Goal: Transaction & Acquisition: Book appointment/travel/reservation

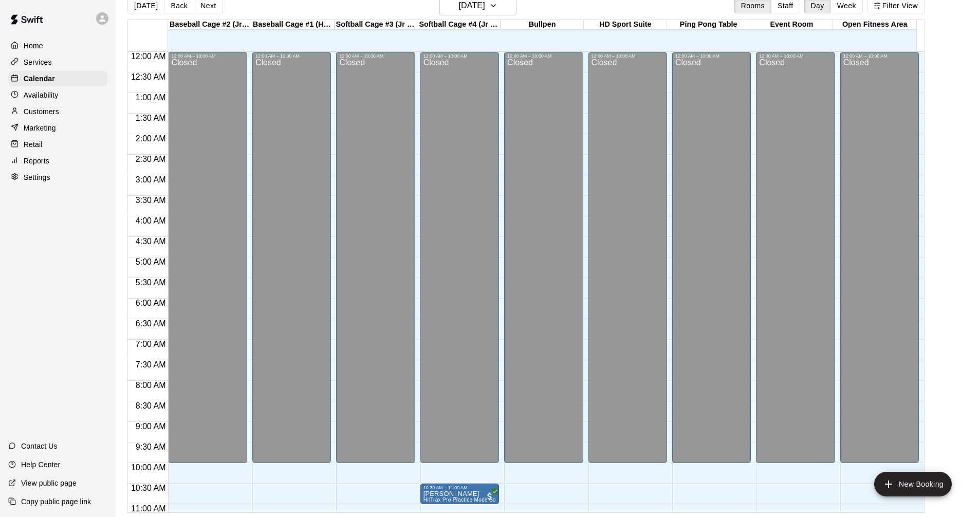
scroll to position [322, 0]
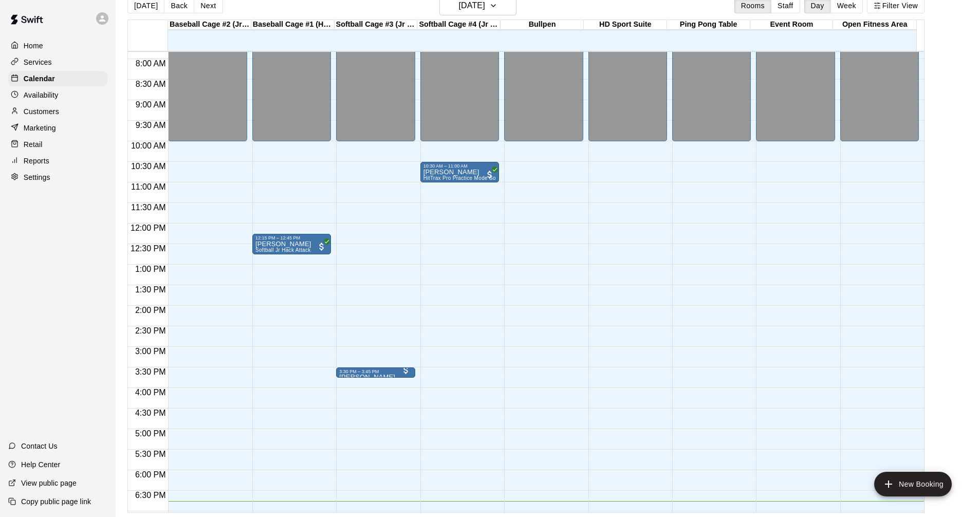
click at [249, 428] on div at bounding box center [210, 424] width 83 height 10
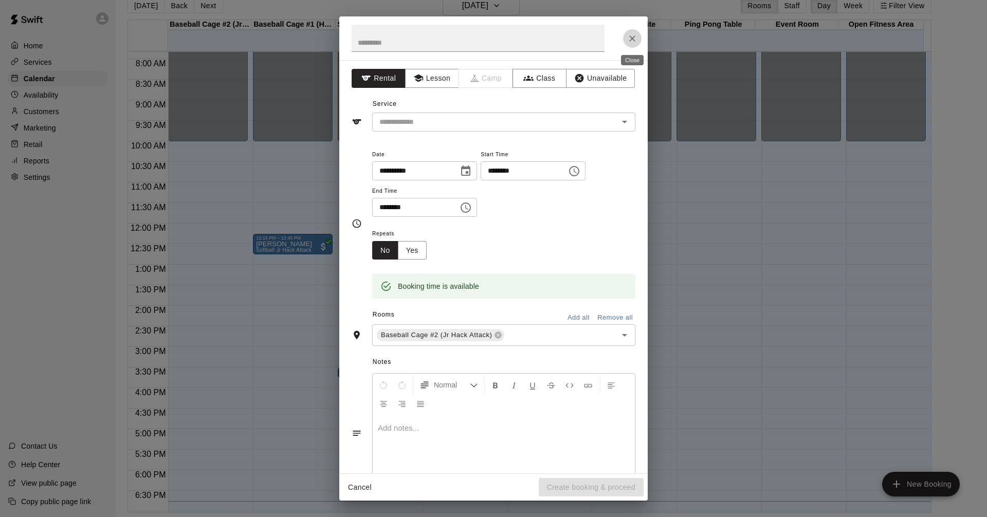
click at [635, 38] on icon "Close" at bounding box center [632, 38] width 10 height 10
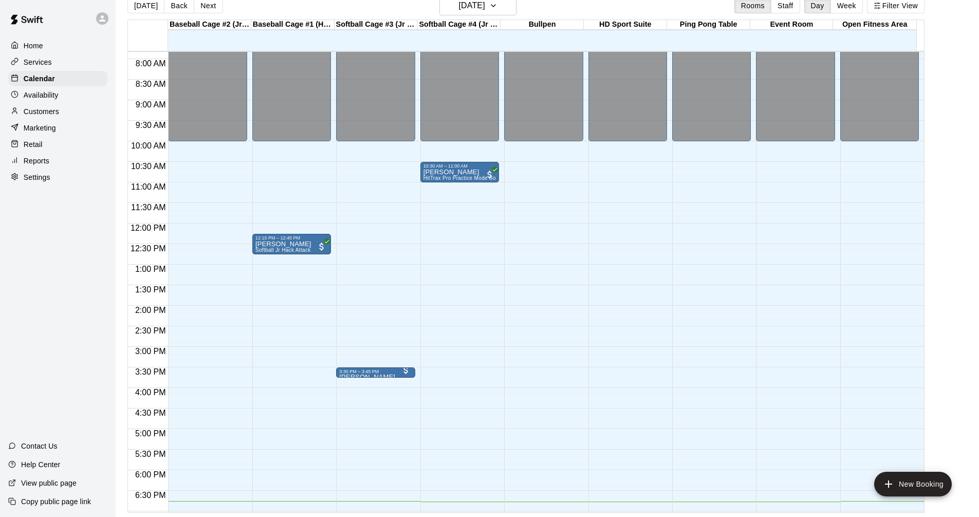
click at [209, 173] on div "12:00 AM – 10:00 AM Closed 9:00 PM – 11:59 PM Closed" at bounding box center [207, 223] width 79 height 987
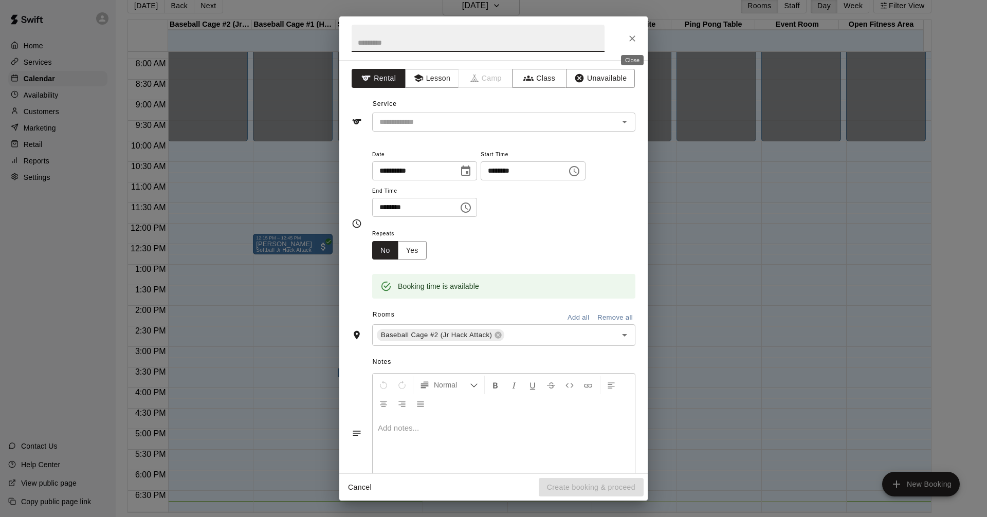
click at [630, 41] on icon "Close" at bounding box center [632, 38] width 6 height 6
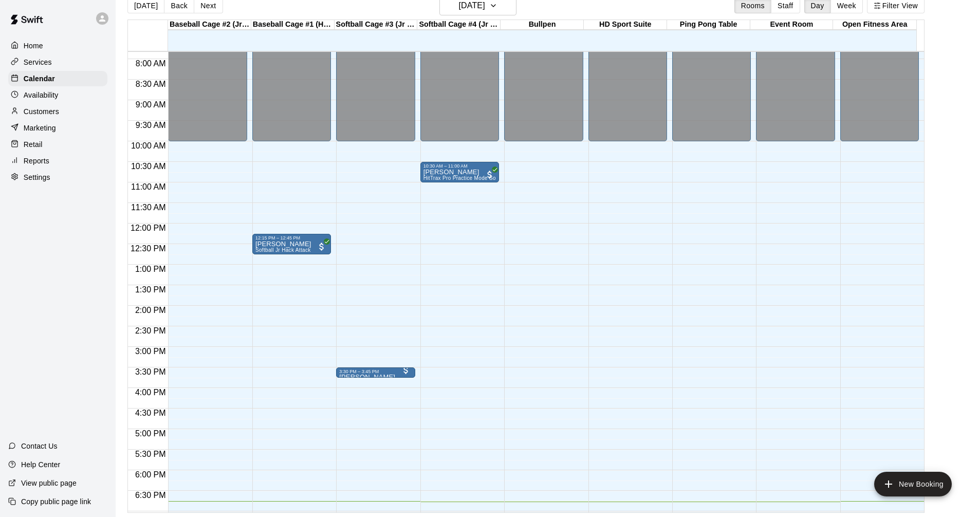
click at [62, 64] on div "Services" at bounding box center [57, 61] width 99 height 15
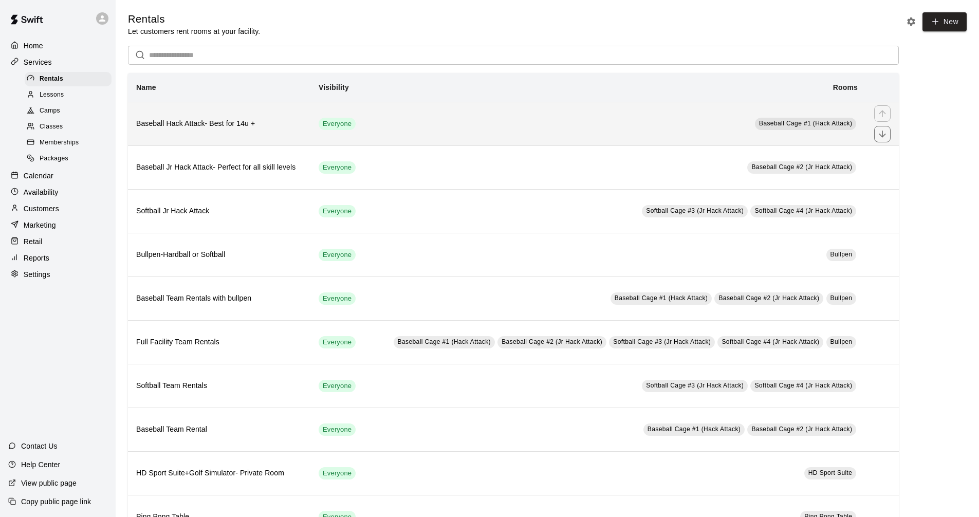
click at [412, 124] on td "Baseball Cage #1 (Hack Attack)" at bounding box center [616, 124] width 500 height 44
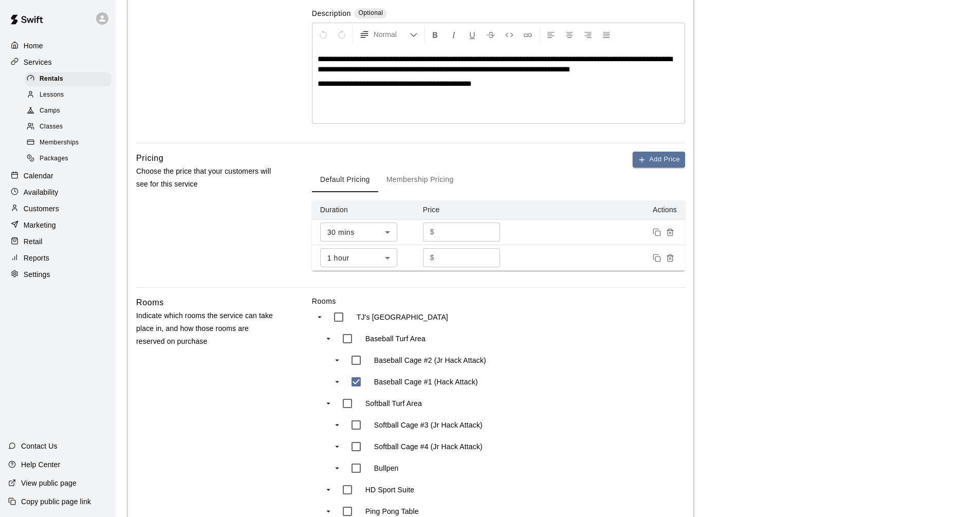
scroll to position [154, 0]
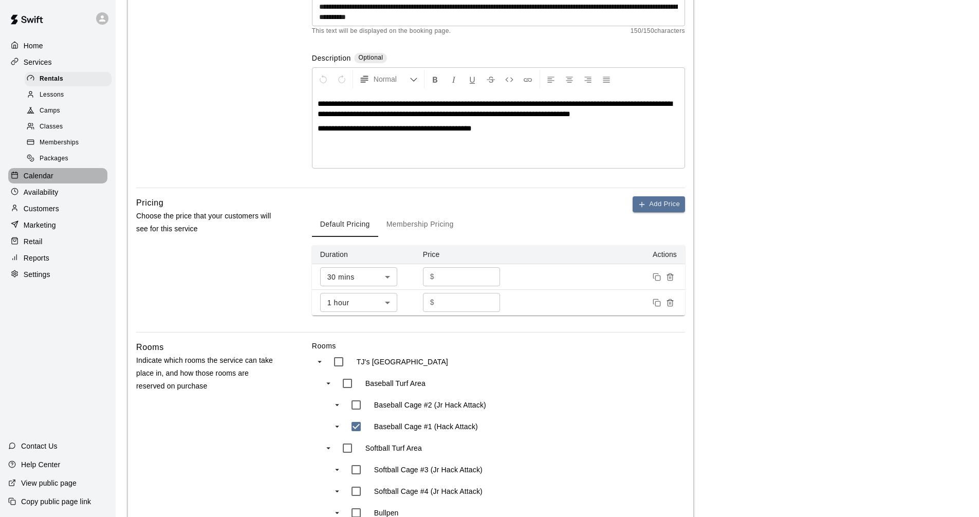
click at [38, 181] on p "Calendar" at bounding box center [39, 176] width 30 height 10
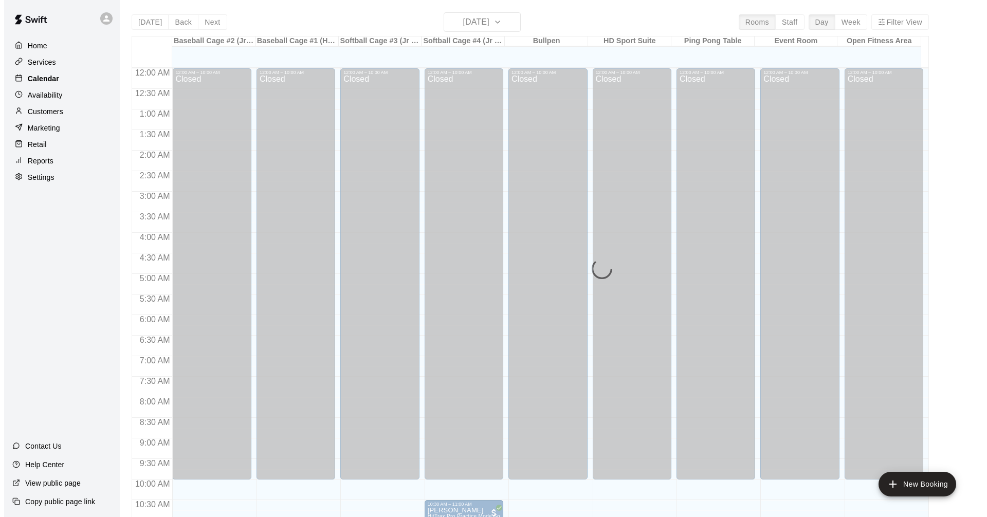
scroll to position [496, 0]
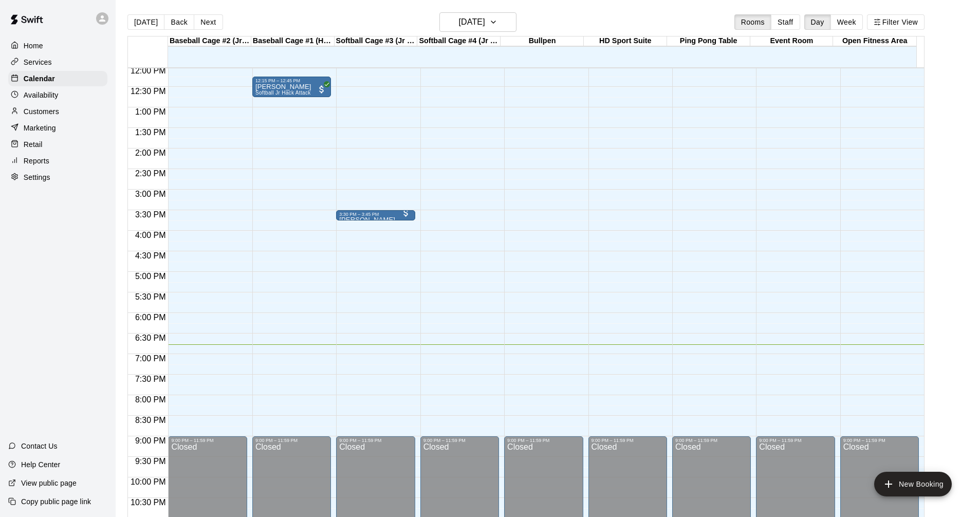
click at [180, 380] on div "12:00 AM – 10:00 AM Closed 9:00 PM – 11:59 PM Closed" at bounding box center [207, 66] width 79 height 987
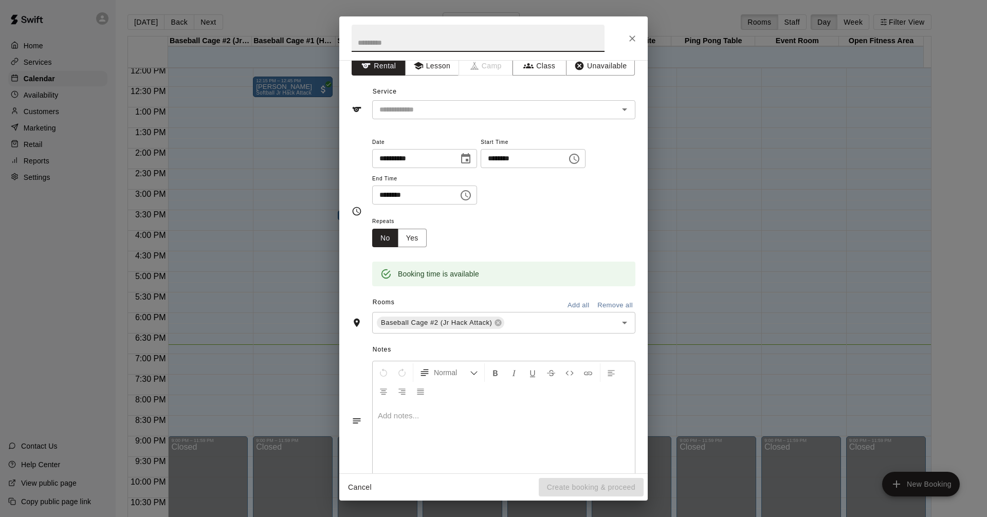
scroll to position [0, 0]
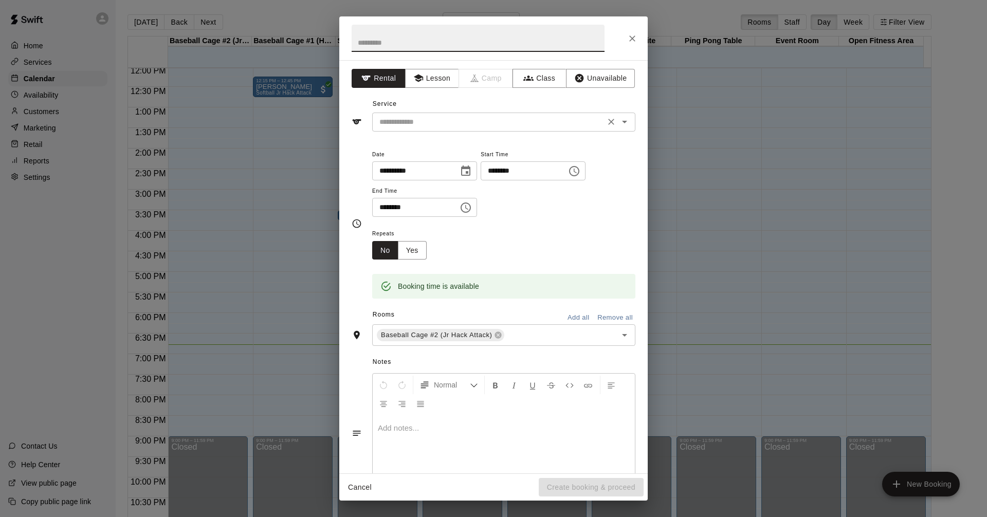
click at [397, 123] on input "text" at bounding box center [488, 122] width 227 height 13
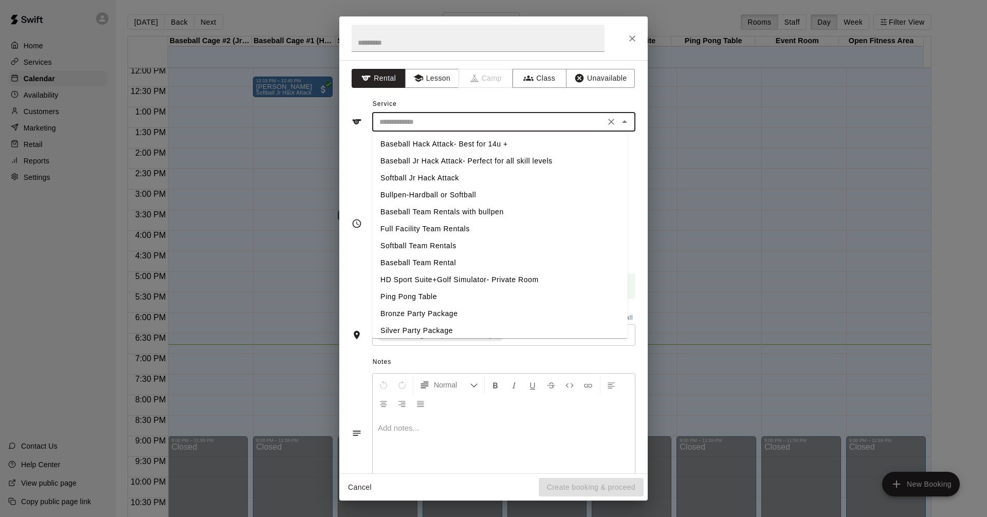
click at [415, 144] on li "Baseball Hack Attack- Best for 14u +" at bounding box center [500, 144] width 256 height 17
type input "**********"
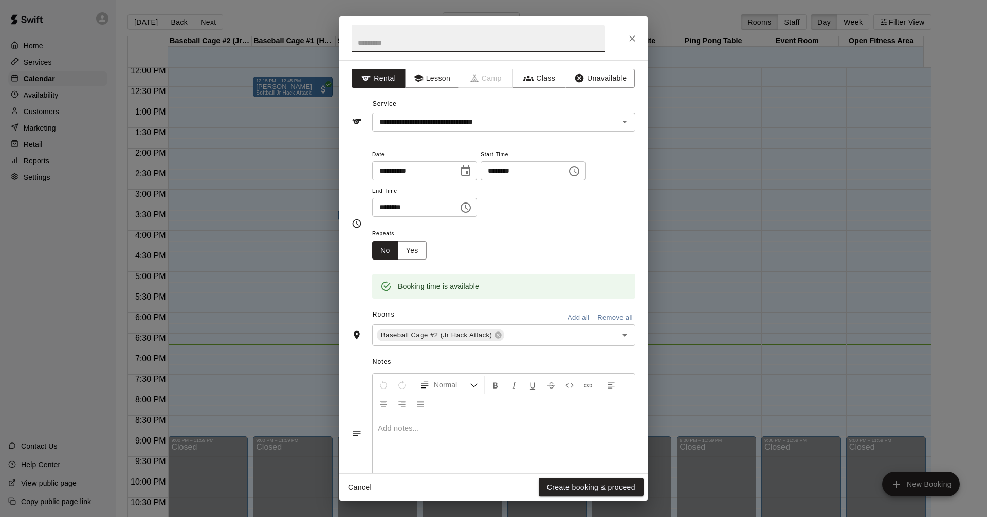
click at [398, 41] on input "text" at bounding box center [478, 38] width 253 height 27
type input "*"
click at [590, 482] on button "Create booking & proceed" at bounding box center [591, 487] width 105 height 19
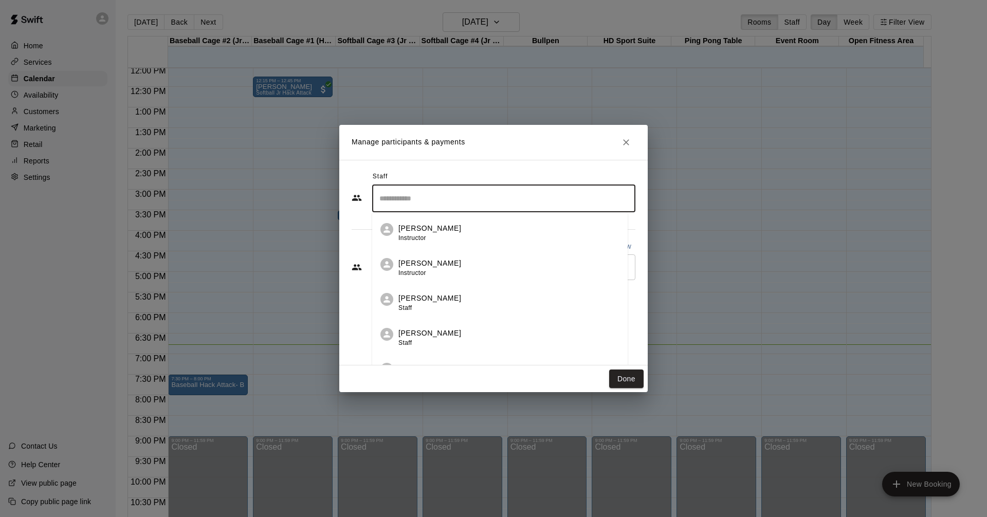
click at [414, 199] on input "Search staff" at bounding box center [504, 199] width 254 height 18
click at [543, 166] on div "Staff ​ [PERSON_NAME] Instructor [PERSON_NAME] Instructor [PERSON_NAME] Staff […" at bounding box center [493, 263] width 308 height 206
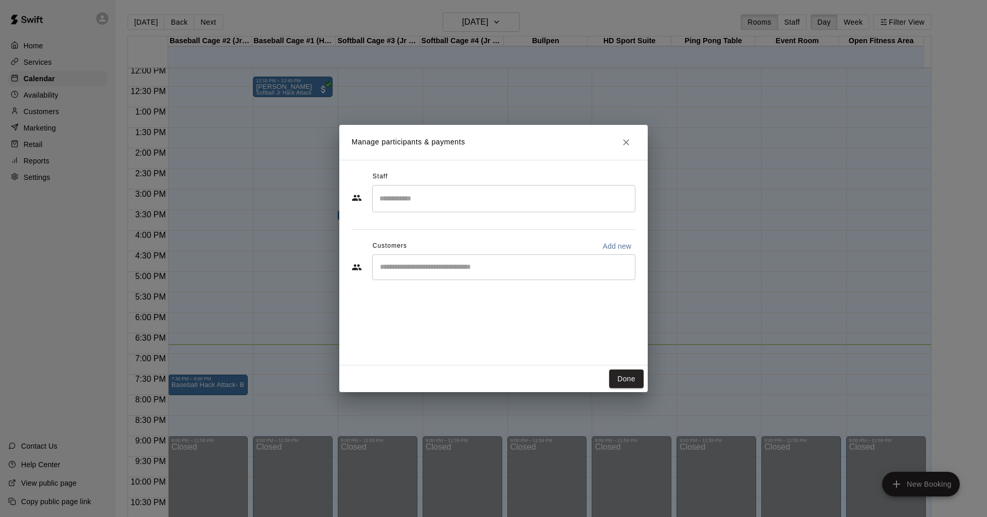
click at [402, 201] on input "Search staff" at bounding box center [504, 199] width 254 height 18
type input "****"
click at [503, 271] on input "Start typing to search customers..." at bounding box center [504, 267] width 254 height 10
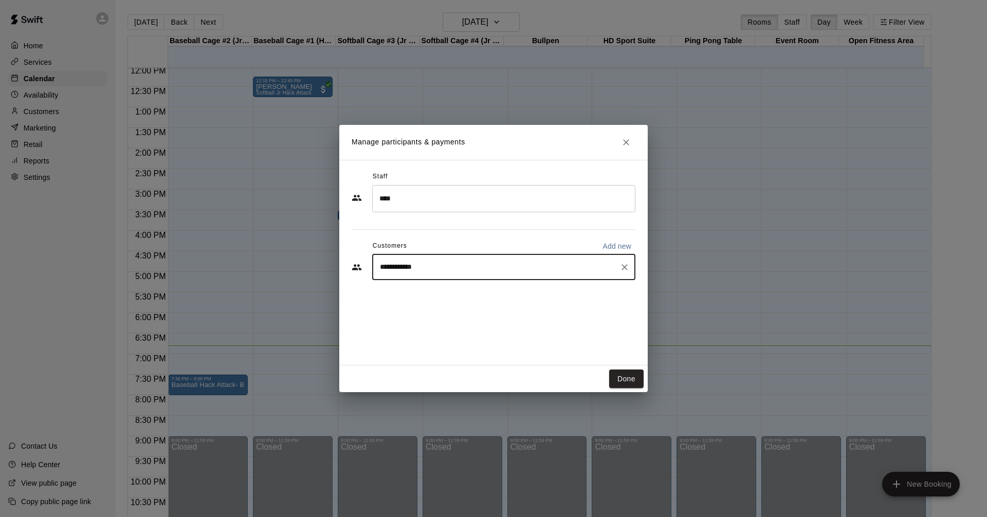
click at [381, 266] on input "**********" at bounding box center [496, 267] width 239 height 10
type input "**********"
click at [395, 201] on input "****" at bounding box center [496, 199] width 239 height 18
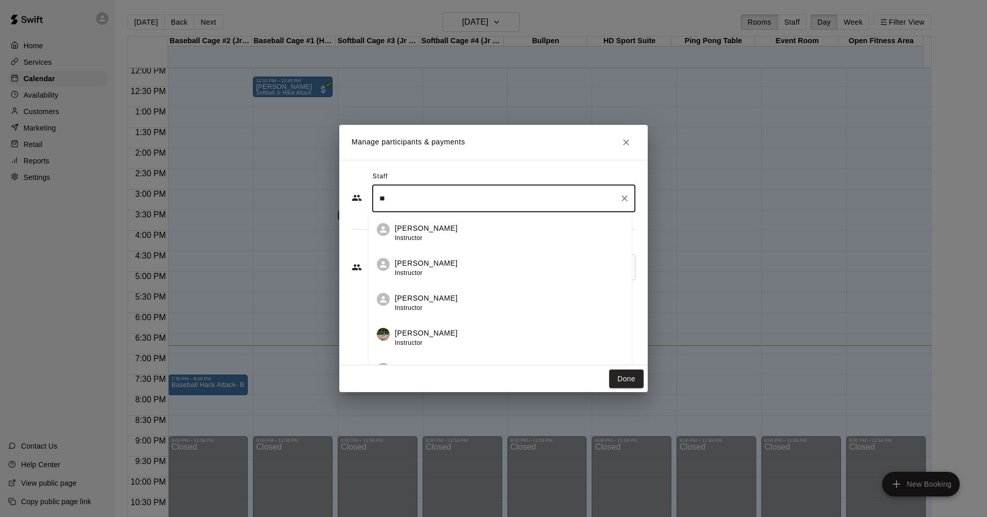
type input "*"
click at [426, 198] on input "Search staff" at bounding box center [504, 199] width 254 height 18
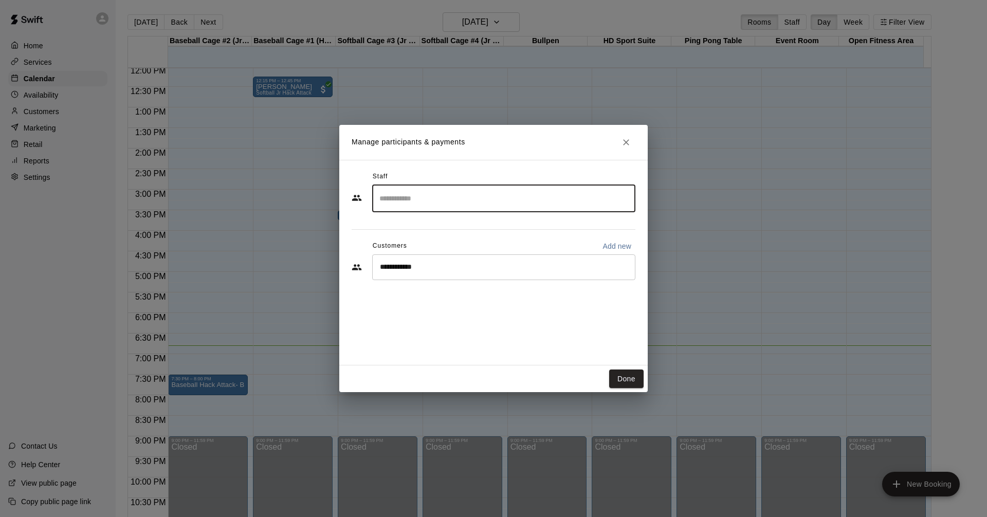
click at [612, 246] on p "Add new" at bounding box center [617, 246] width 29 height 10
select select "**"
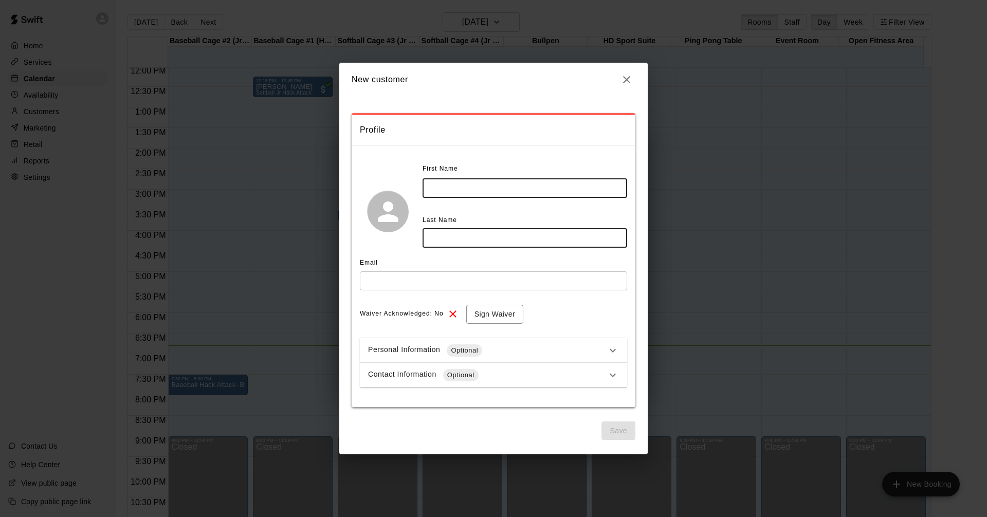
click at [462, 187] on input "text" at bounding box center [525, 188] width 205 height 19
type input "****"
click at [485, 243] on input "text" at bounding box center [525, 238] width 205 height 19
type input "*******"
click at [416, 284] on input "text" at bounding box center [493, 280] width 267 height 19
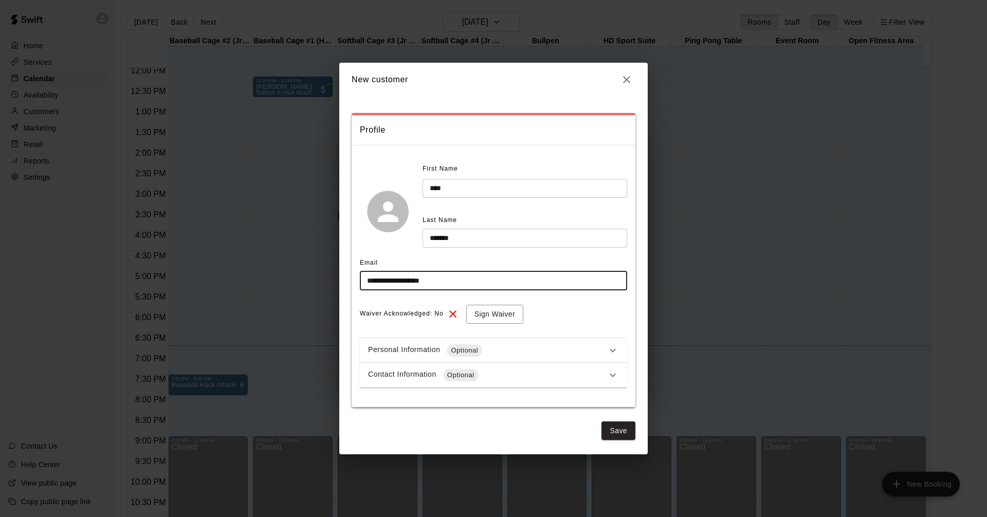
type input "**********"
click at [451, 317] on icon at bounding box center [453, 314] width 12 height 12
click at [496, 316] on button "Sign Waiver" at bounding box center [494, 314] width 57 height 19
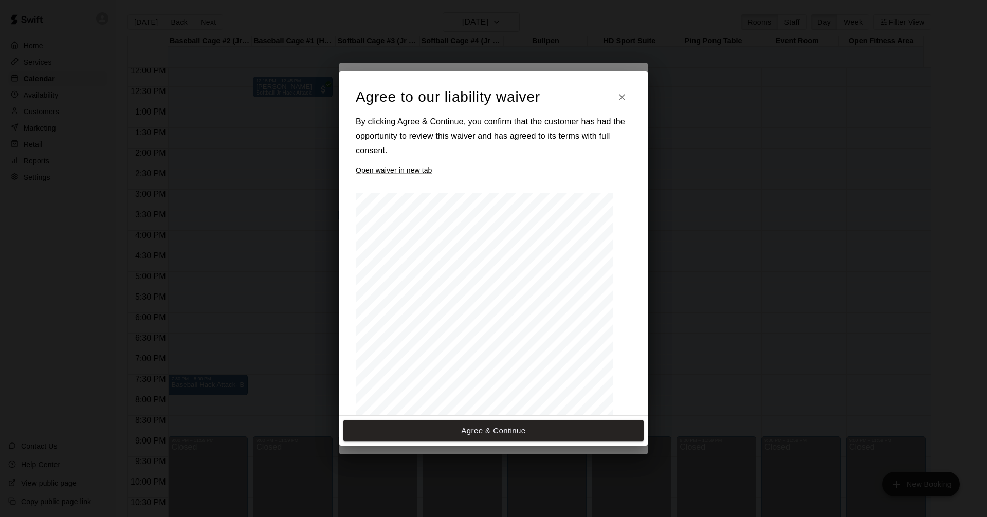
scroll to position [451, 0]
click at [486, 431] on button "Agree & Continue" at bounding box center [493, 431] width 300 height 22
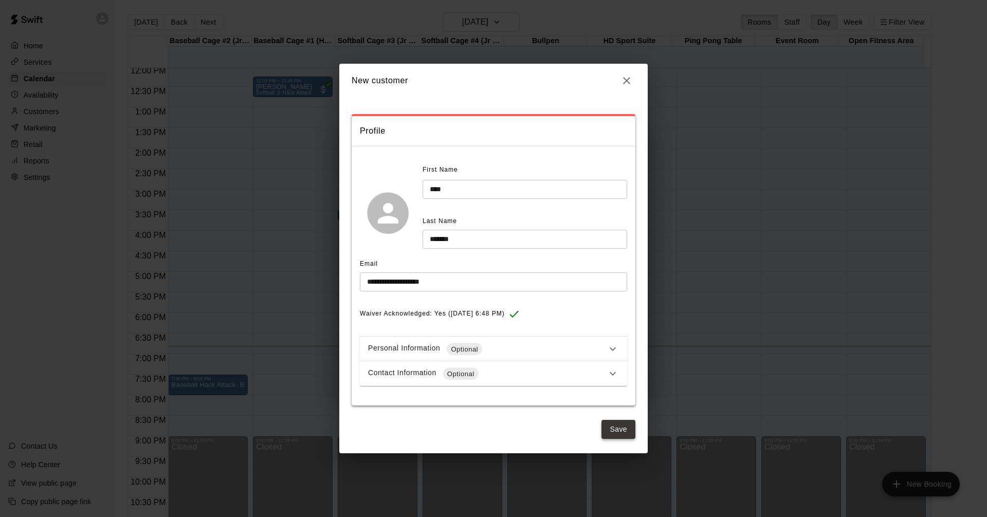
click at [626, 432] on button "Save" at bounding box center [619, 429] width 34 height 19
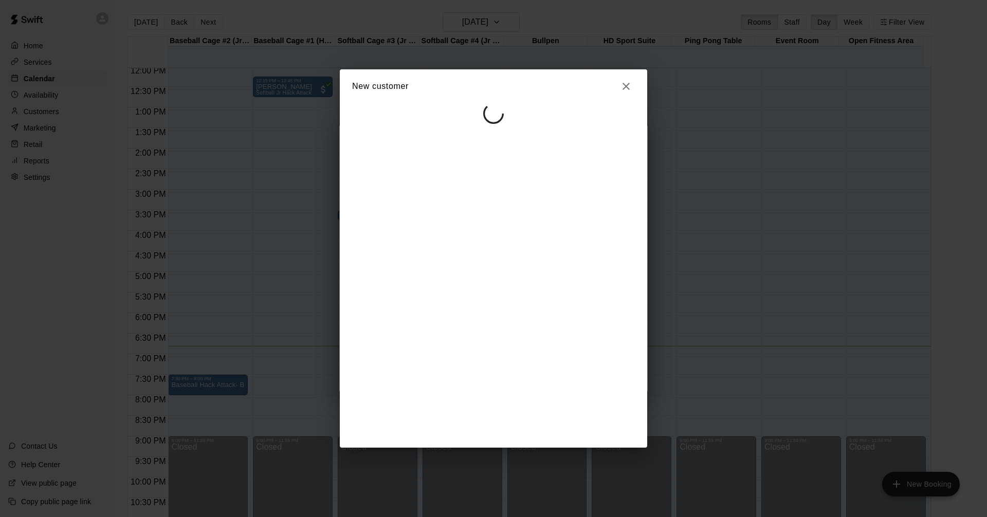
select select "**"
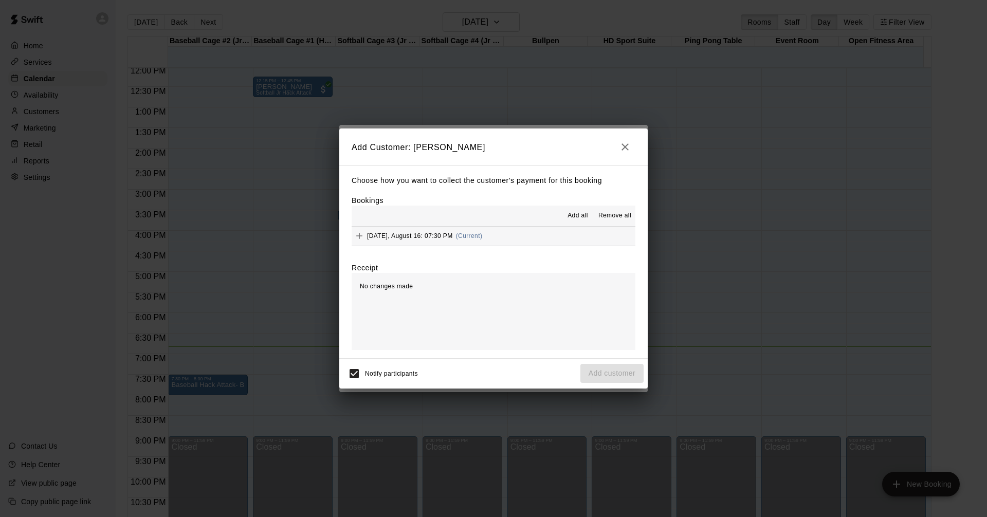
click at [421, 238] on span "[DATE], August 16: 07:30 PM" at bounding box center [410, 235] width 86 height 7
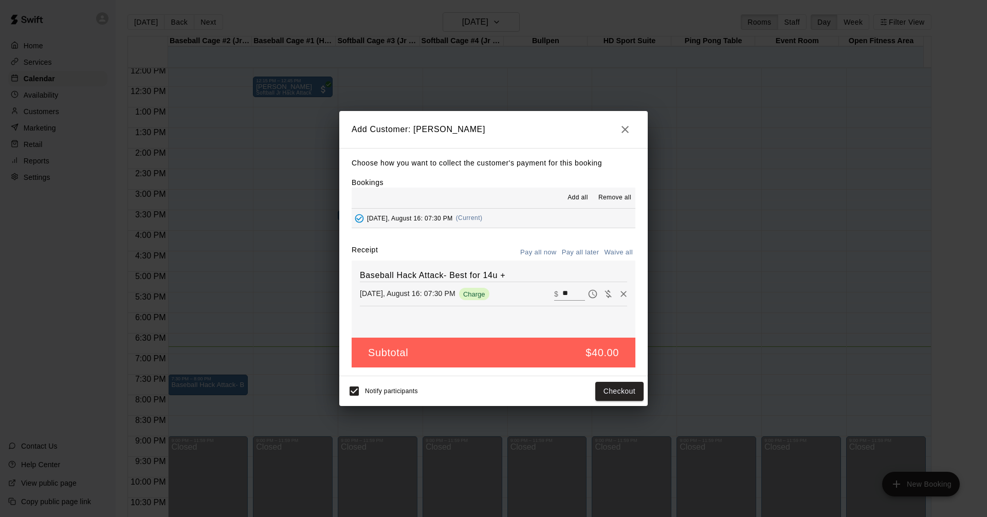
click at [579, 253] on button "Pay all later" at bounding box center [580, 253] width 43 height 16
click at [605, 391] on button "Add customer" at bounding box center [611, 391] width 63 height 19
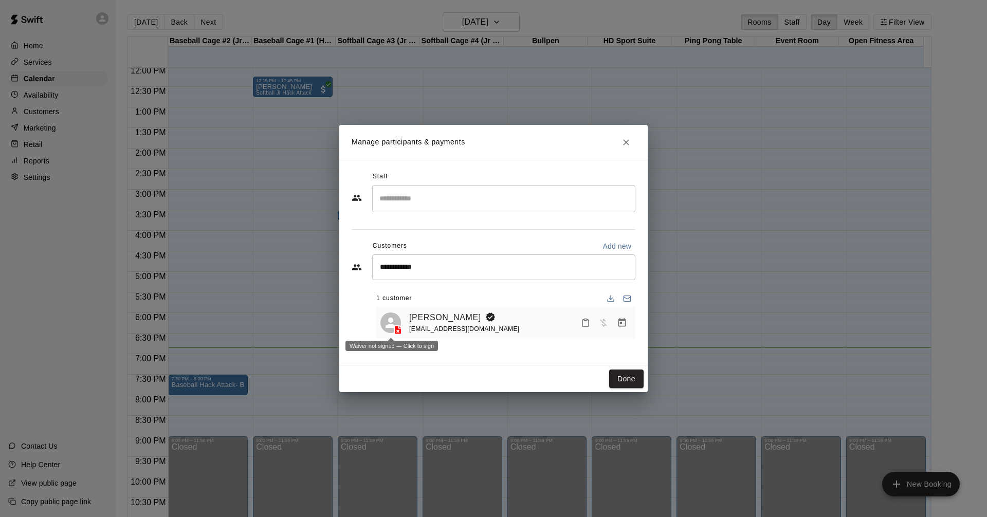
click at [398, 332] on line at bounding box center [398, 332] width 2 height 2
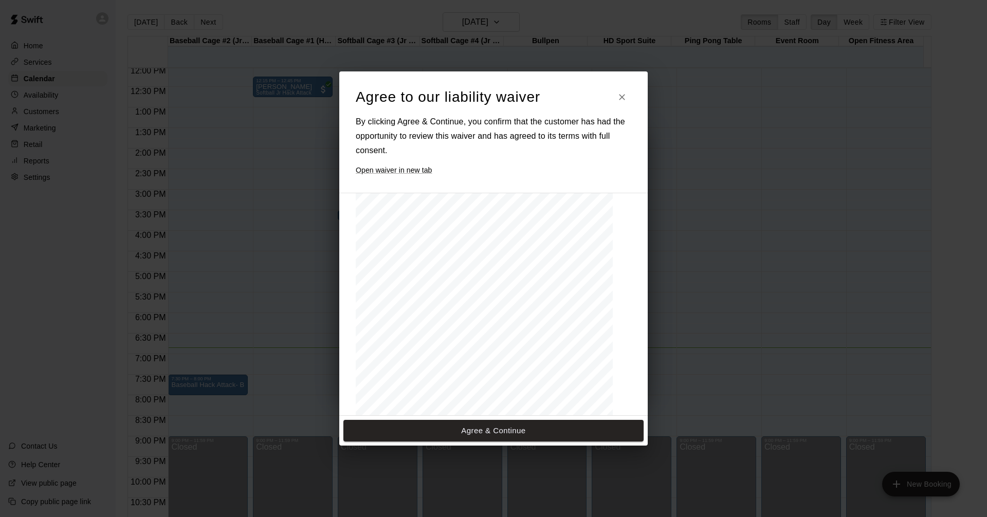
scroll to position [349, 0]
click at [420, 271] on div "**********" at bounding box center [484, 352] width 257 height 333
click at [460, 264] on div "**********" at bounding box center [484, 352] width 257 height 333
click at [509, 265] on div "**********" at bounding box center [484, 352] width 257 height 333
click at [523, 271] on div "**********" at bounding box center [484, 352] width 257 height 333
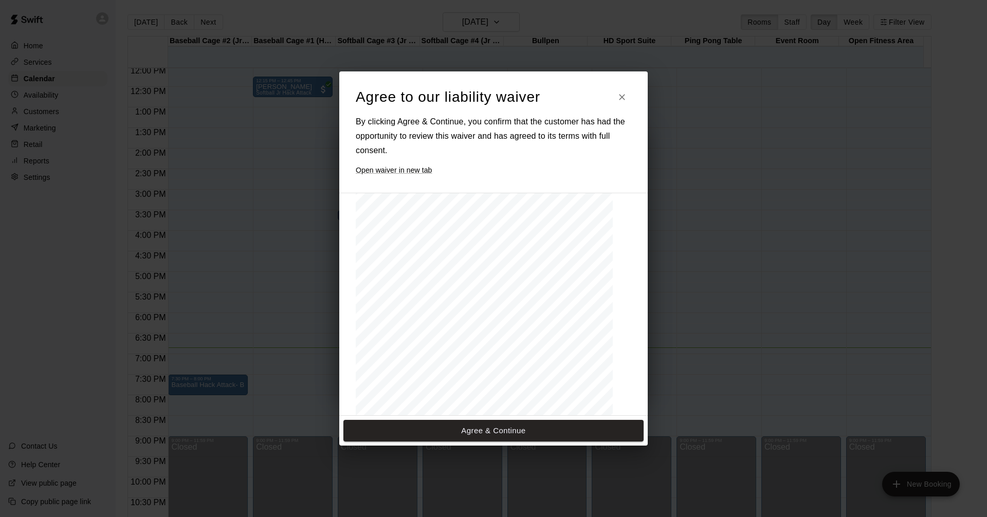
click at [511, 274] on span ":________________________________" at bounding box center [540, 275] width 69 height 5
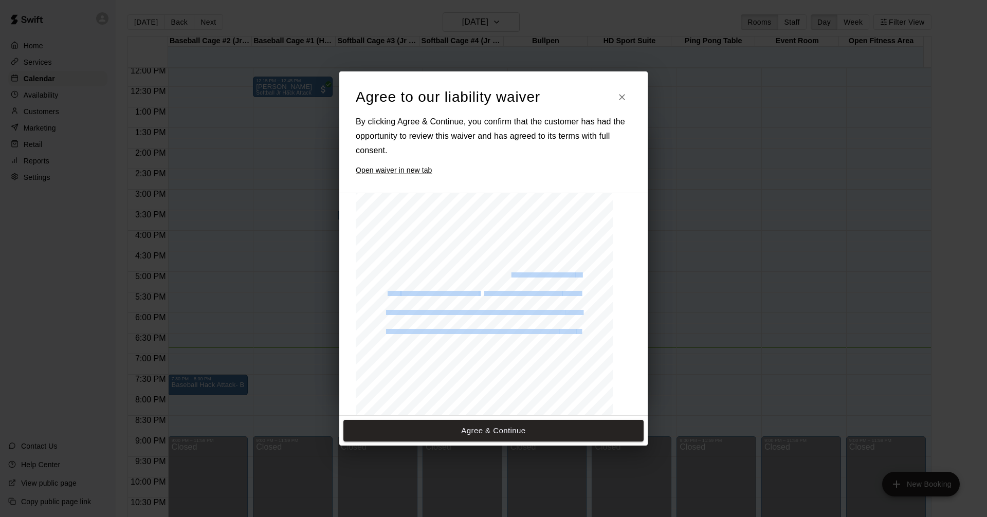
drag, startPoint x: 511, startPoint y: 274, endPoint x: 584, endPoint y: 272, distance: 73.5
click at [584, 272] on div "**********" at bounding box center [484, 352] width 257 height 333
click at [567, 274] on span ":________________________________" at bounding box center [540, 275] width 69 height 5
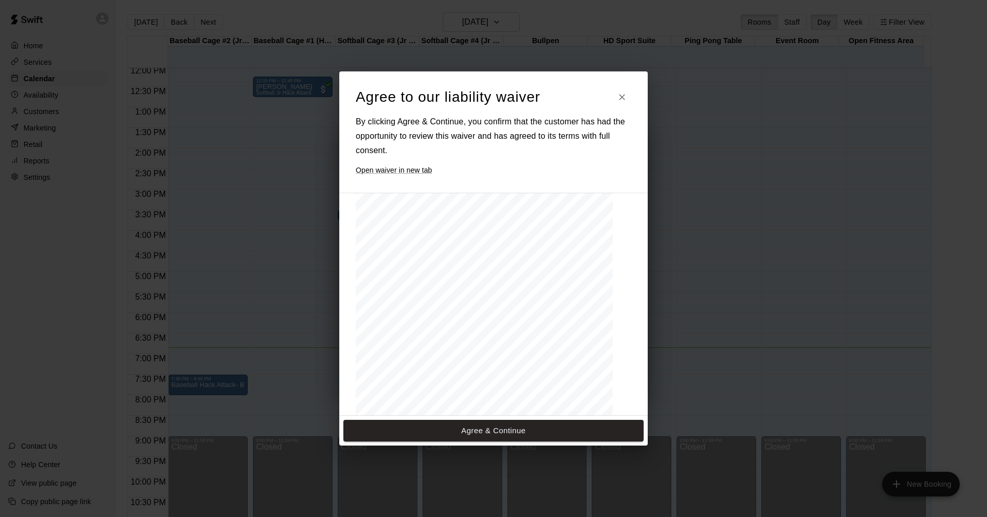
click at [515, 291] on span "Print Name__________________________" at bounding box center [523, 293] width 78 height 5
click at [434, 314] on span "Signature_____________________________________ Signature_______________________…" at bounding box center [475, 313] width 179 height 5
click at [472, 266] on div "**********" at bounding box center [484, 352] width 257 height 333
click at [483, 431] on button "Agree & Continue" at bounding box center [493, 431] width 300 height 22
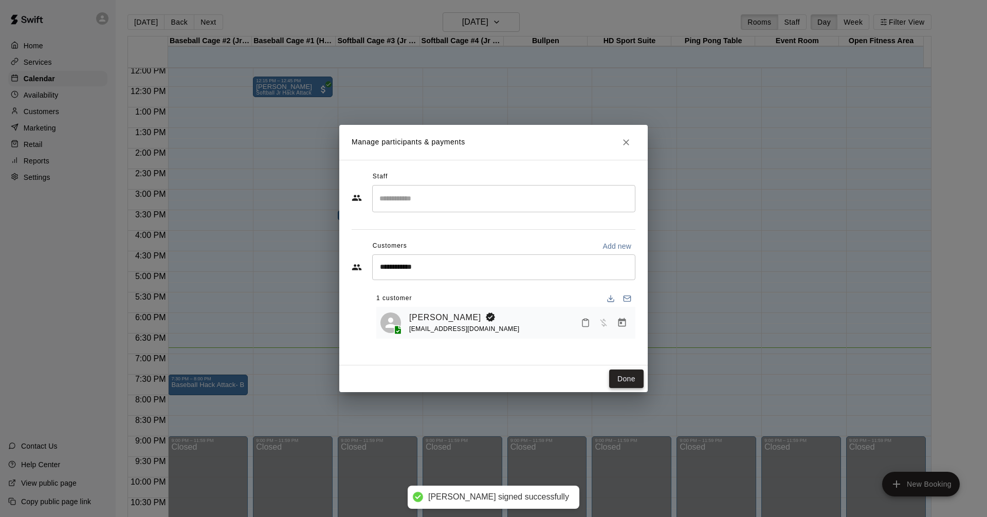
click at [623, 377] on button "Done" at bounding box center [626, 379] width 34 height 19
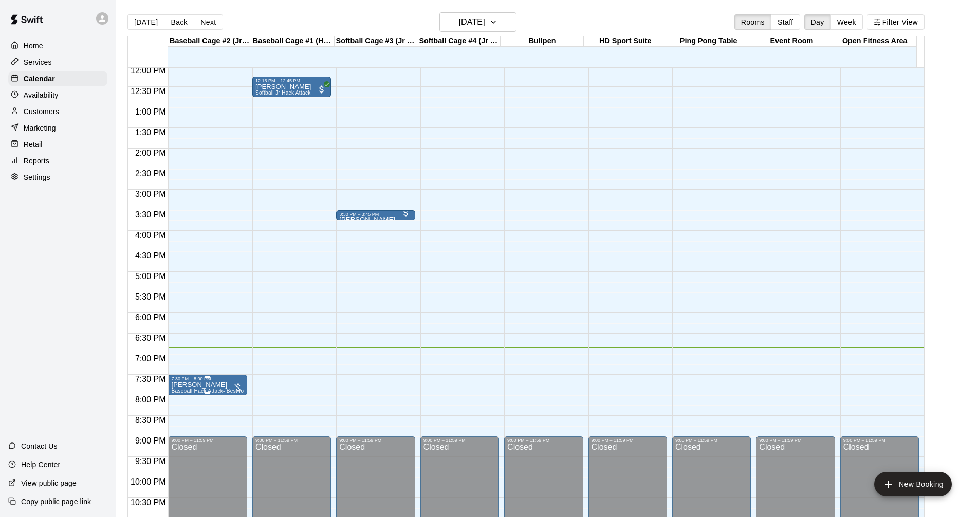
click at [211, 385] on p "[PERSON_NAME]" at bounding box center [207, 385] width 72 height 0
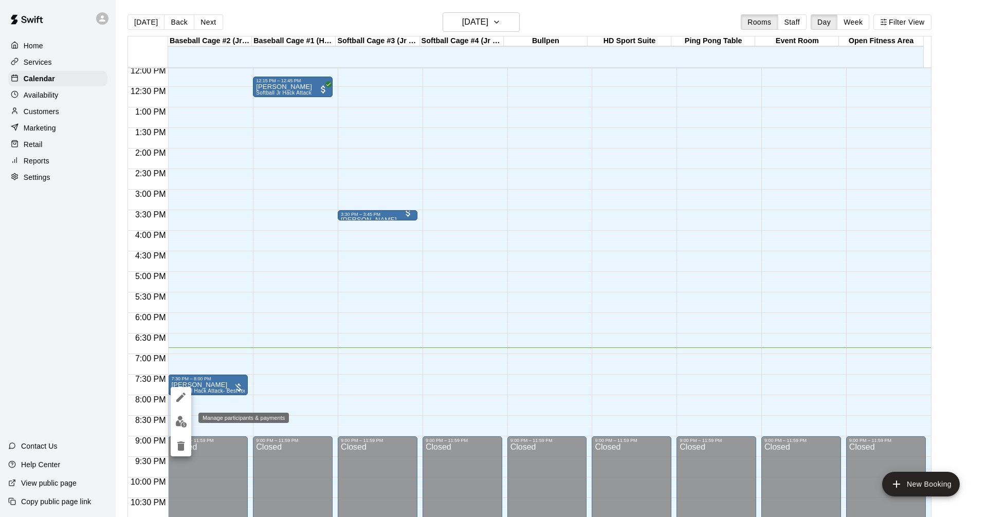
click at [178, 421] on img "edit" at bounding box center [181, 422] width 12 height 12
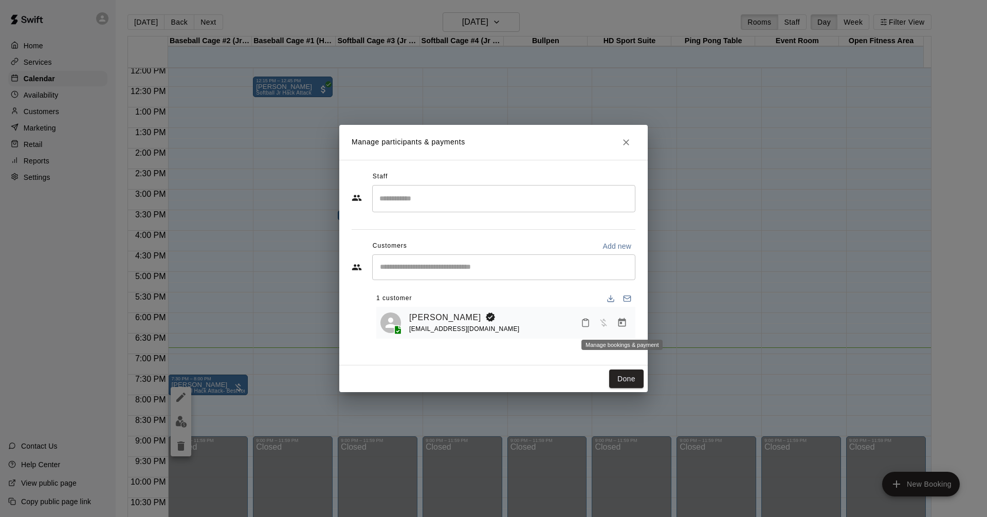
click at [622, 323] on icon "Manage bookings & payment" at bounding box center [622, 322] width 8 height 9
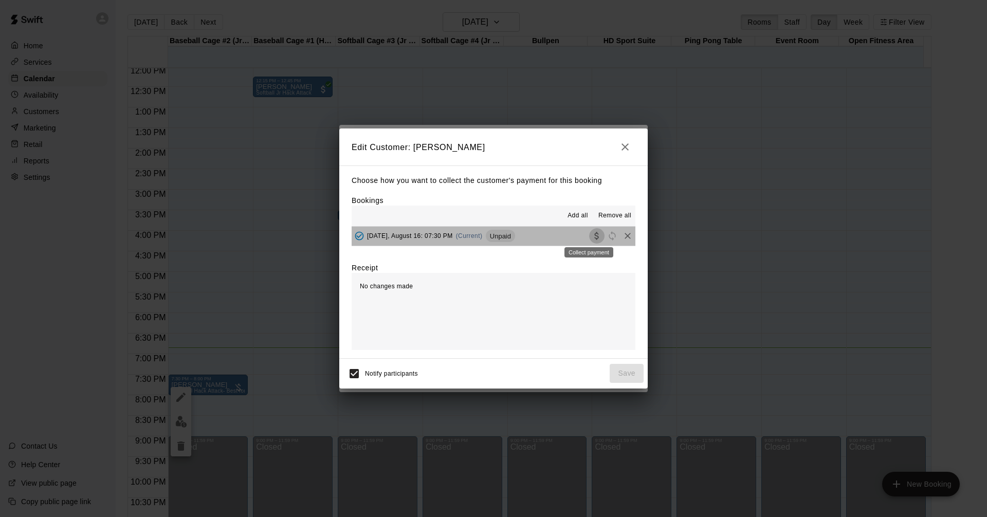
click at [592, 239] on icon "Collect payment" at bounding box center [597, 236] width 10 height 10
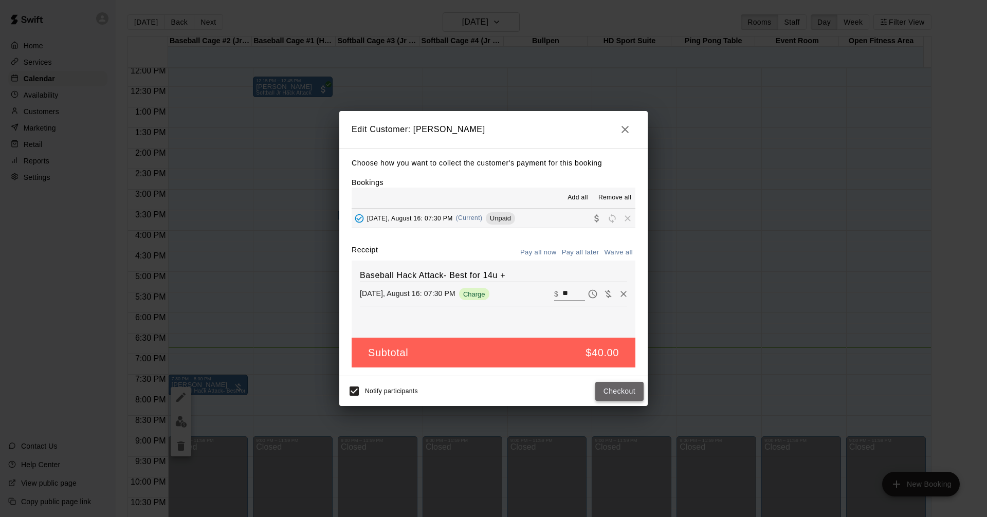
click at [618, 393] on button "Checkout" at bounding box center [619, 391] width 48 height 19
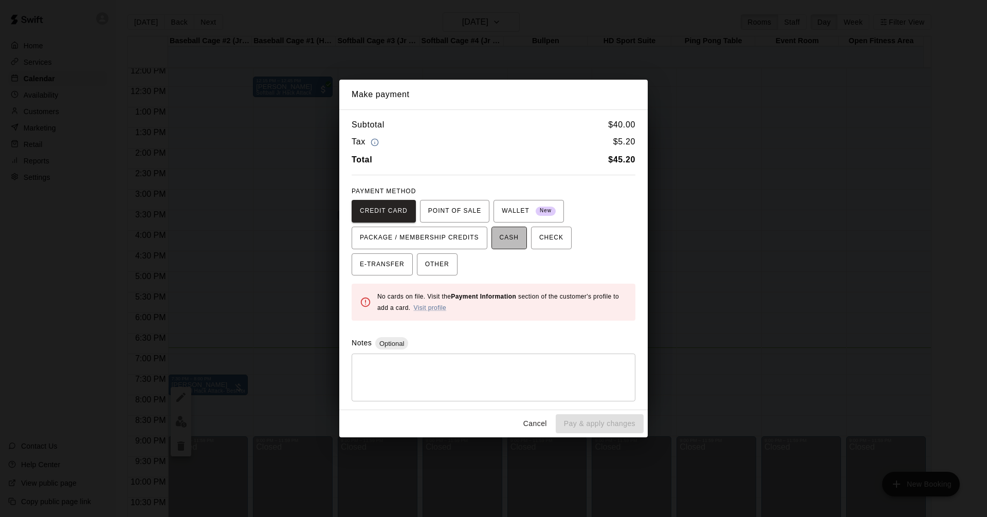
click at [500, 239] on span "CASH" at bounding box center [509, 238] width 19 height 16
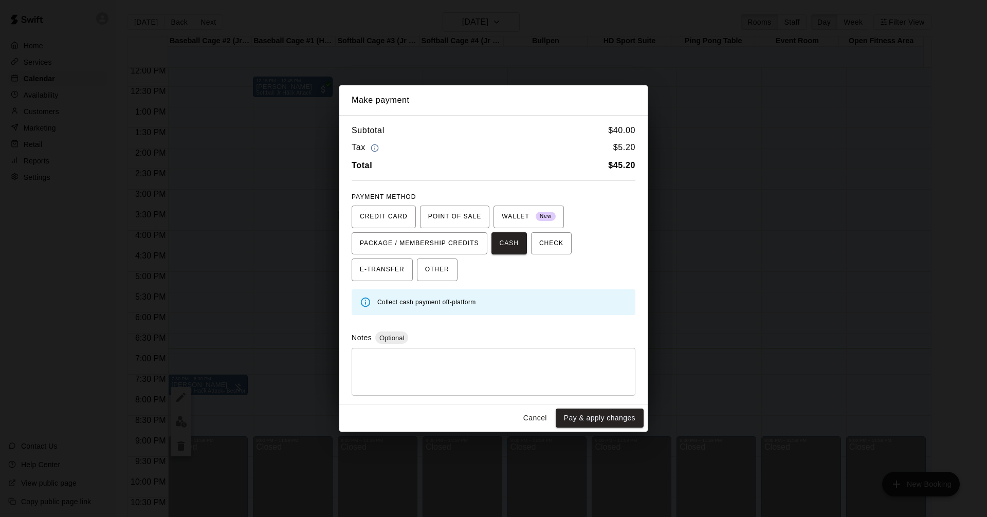
click at [534, 418] on button "Cancel" at bounding box center [535, 418] width 33 height 19
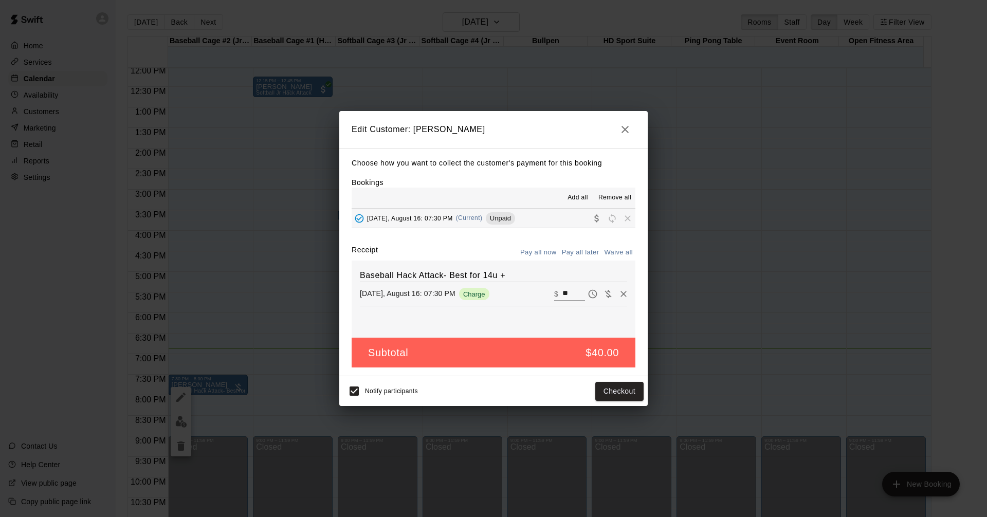
click at [627, 129] on icon "button" at bounding box center [625, 129] width 12 height 12
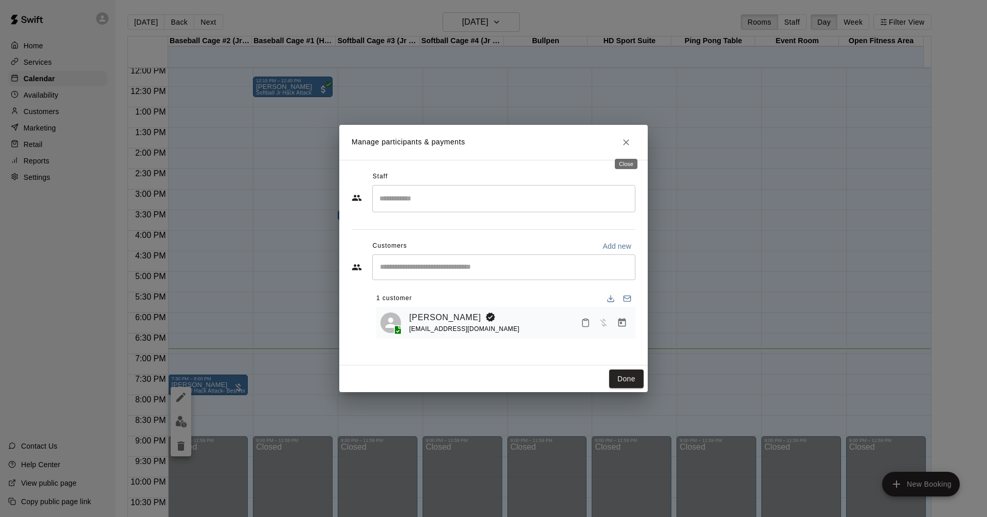
click at [629, 143] on icon "Close" at bounding box center [626, 142] width 10 height 10
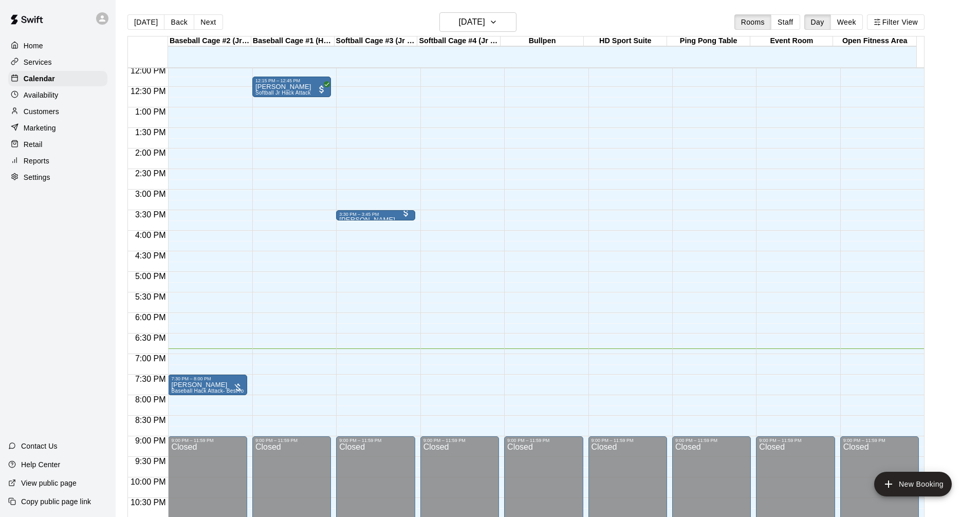
drag, startPoint x: 201, startPoint y: 386, endPoint x: 418, endPoint y: 326, distance: 225.5
click at [429, 321] on div "12:00 AM – 10:00 AM Closed 10:30 AM – 11:00 AM [PERSON_NAME] HitTrax Pro Practi…" at bounding box center [460, 66] width 79 height 987
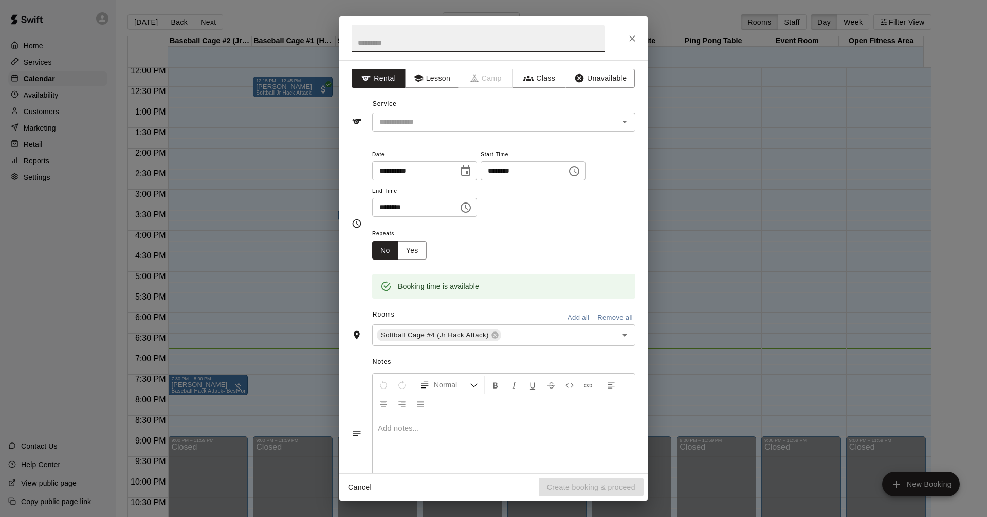
click at [352, 487] on button "Cancel" at bounding box center [359, 487] width 33 height 19
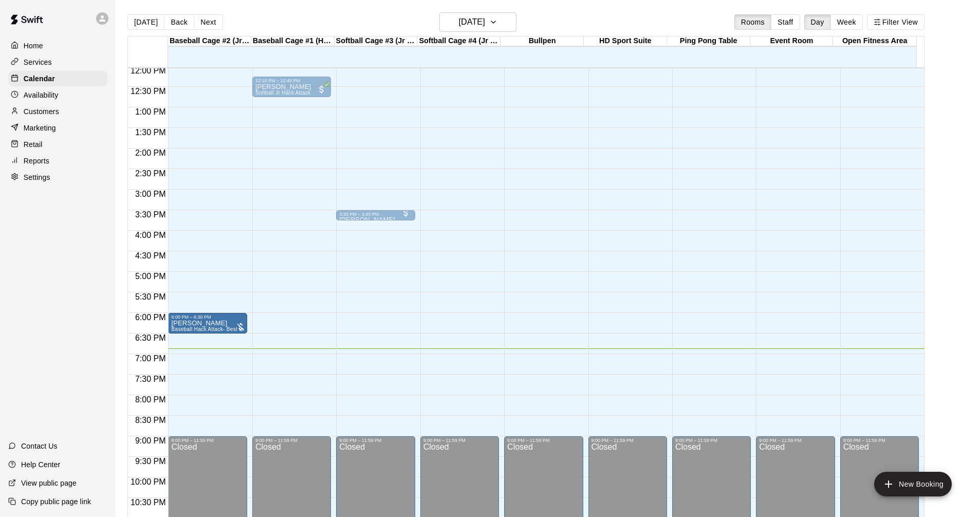
drag, startPoint x: 209, startPoint y: 385, endPoint x: 238, endPoint y: 326, distance: 64.8
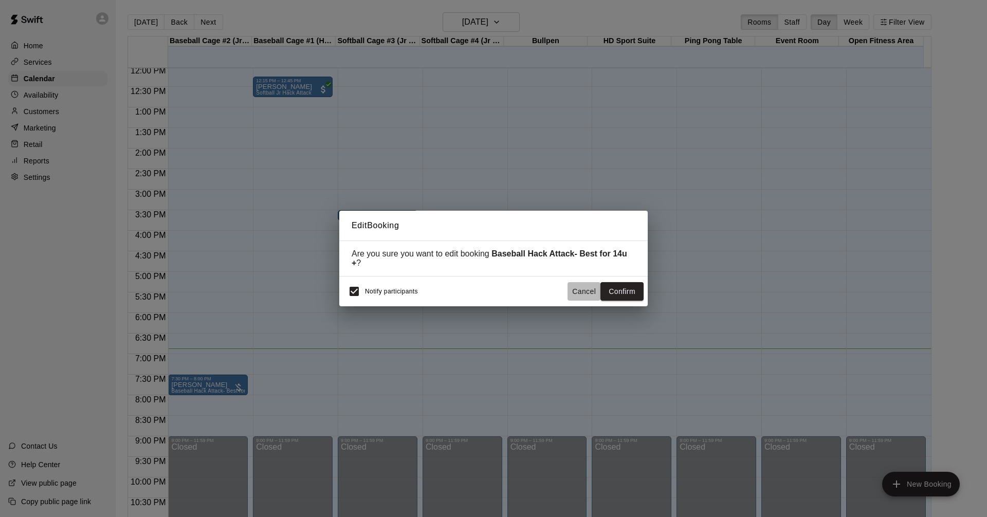
click at [585, 288] on button "Cancel" at bounding box center [584, 291] width 33 height 19
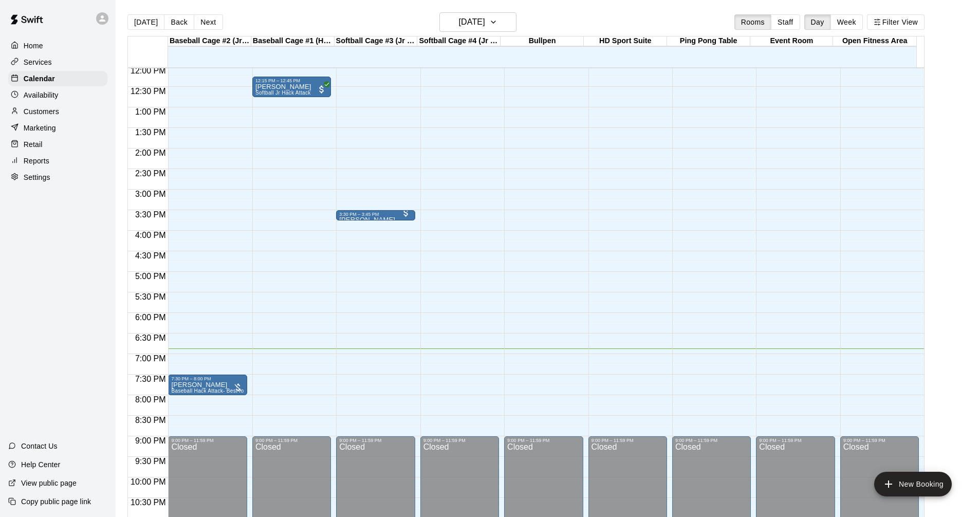
drag, startPoint x: 203, startPoint y: 384, endPoint x: 315, endPoint y: 393, distance: 112.5
click at [319, 392] on div "12:00 AM – 10:00 AM Closed 12:15 PM – 12:45 PM [PERSON_NAME] Attack 9:00 PM – 1…" at bounding box center [291, 66] width 79 height 987
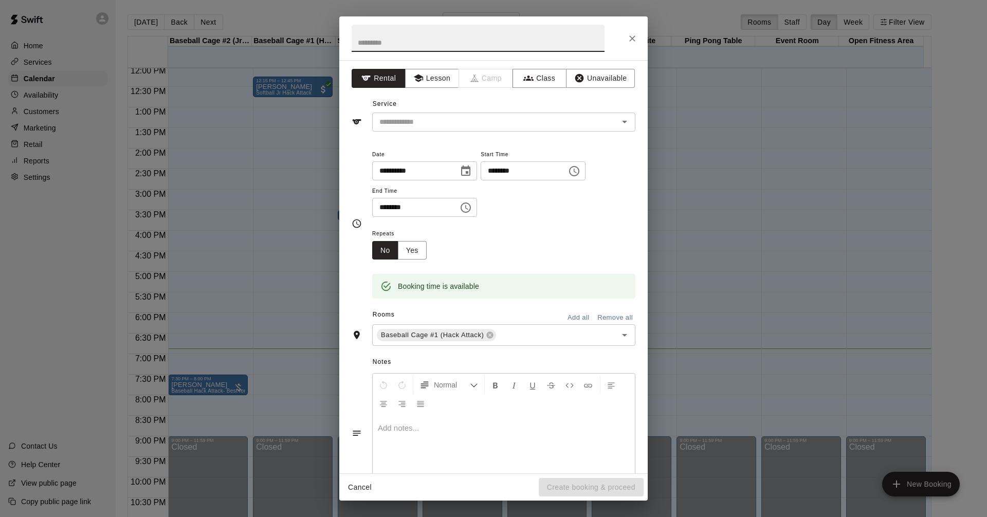
click at [361, 489] on button "Cancel" at bounding box center [359, 487] width 33 height 19
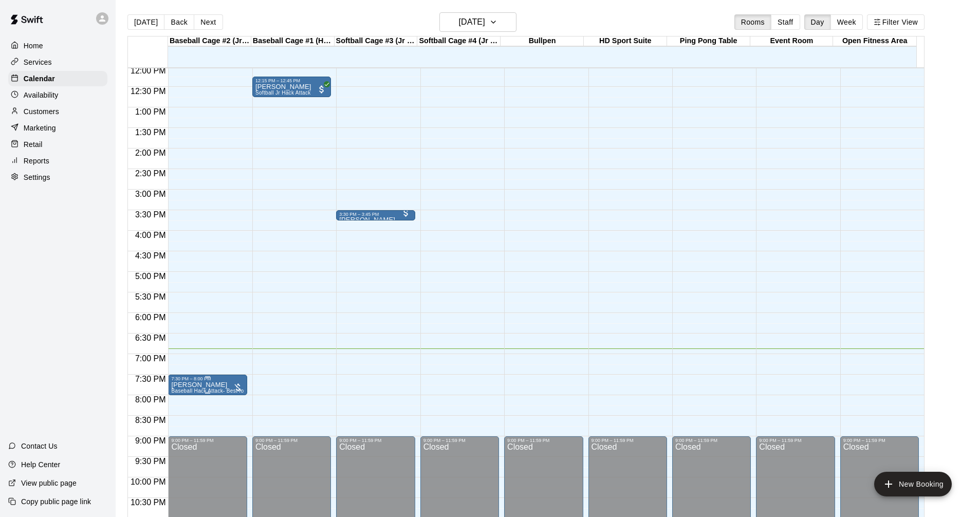
click at [202, 381] on div "7:30 PM – 8:00 PM" at bounding box center [207, 378] width 72 height 5
click at [210, 390] on span "Baseball Hack Attack- Best for 14u +" at bounding box center [216, 391] width 90 height 6
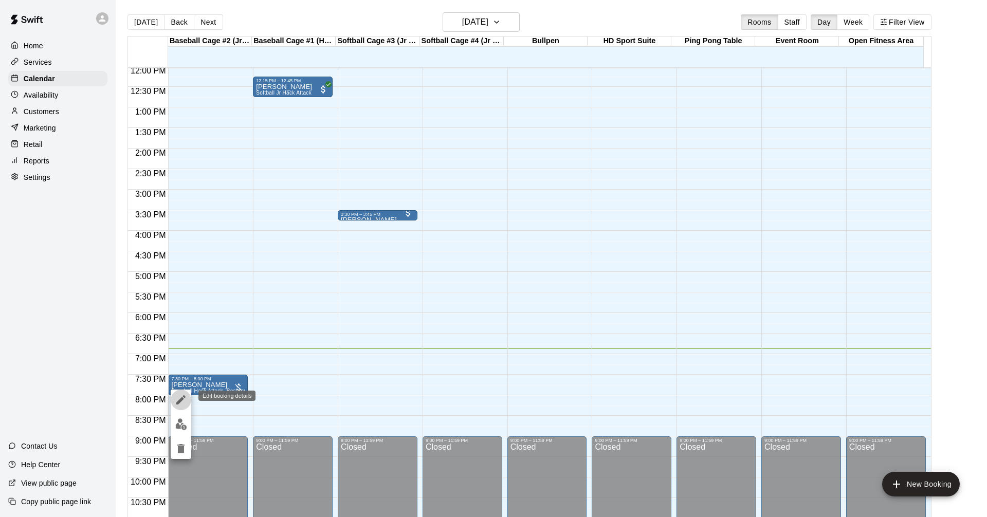
click at [181, 399] on icon "edit" at bounding box center [180, 399] width 9 height 9
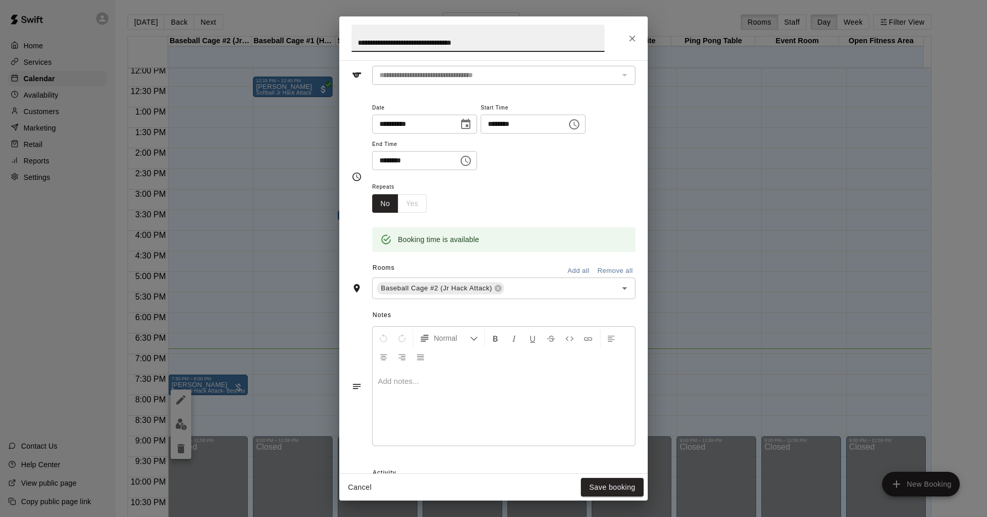
scroll to position [125, 0]
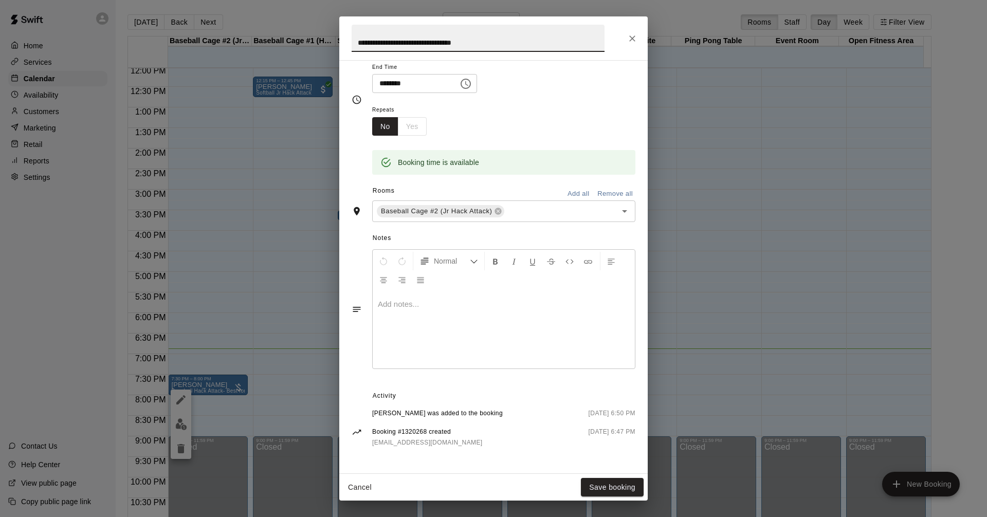
click at [606, 193] on button "Remove all" at bounding box center [615, 194] width 41 height 16
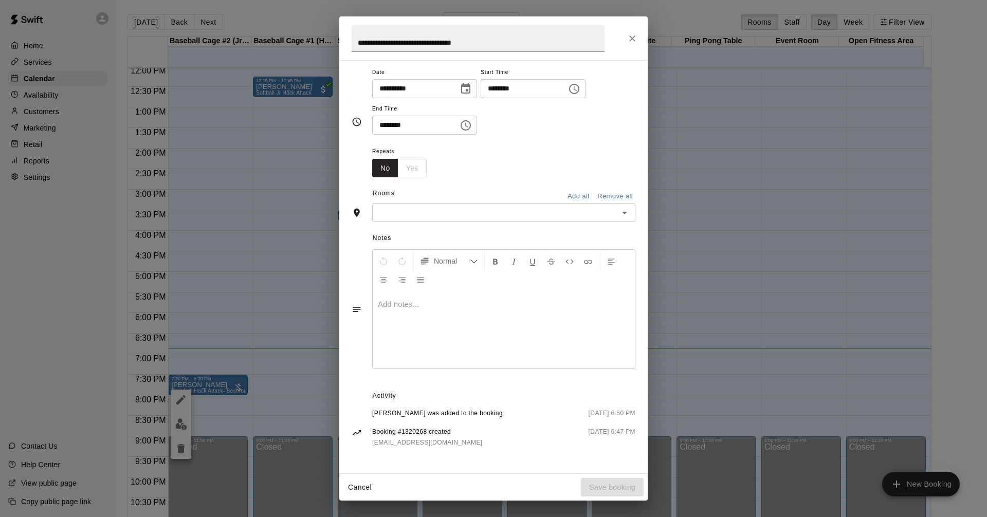
scroll to position [84, 0]
click at [608, 490] on div "Cancel Save booking" at bounding box center [493, 487] width 308 height 27
click at [356, 488] on button "Cancel" at bounding box center [359, 487] width 33 height 19
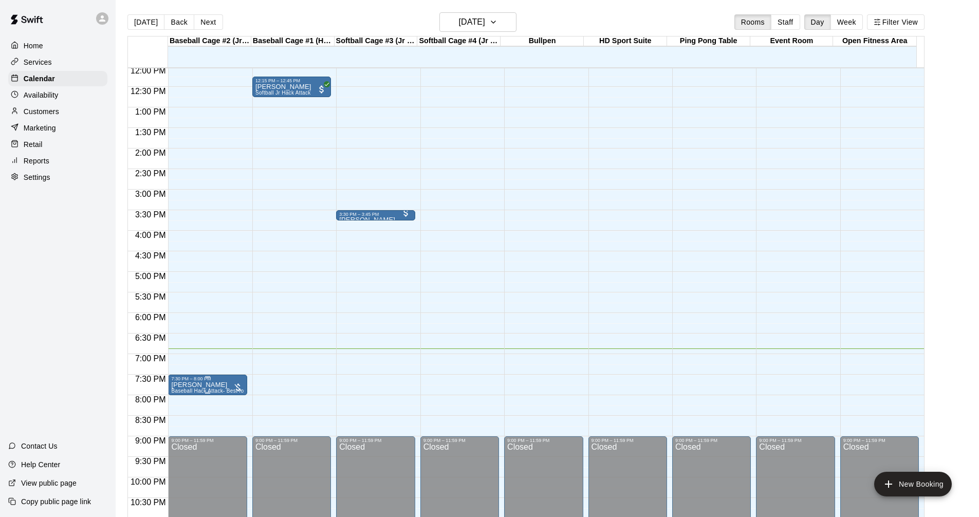
click at [239, 388] on div at bounding box center [238, 387] width 10 height 10
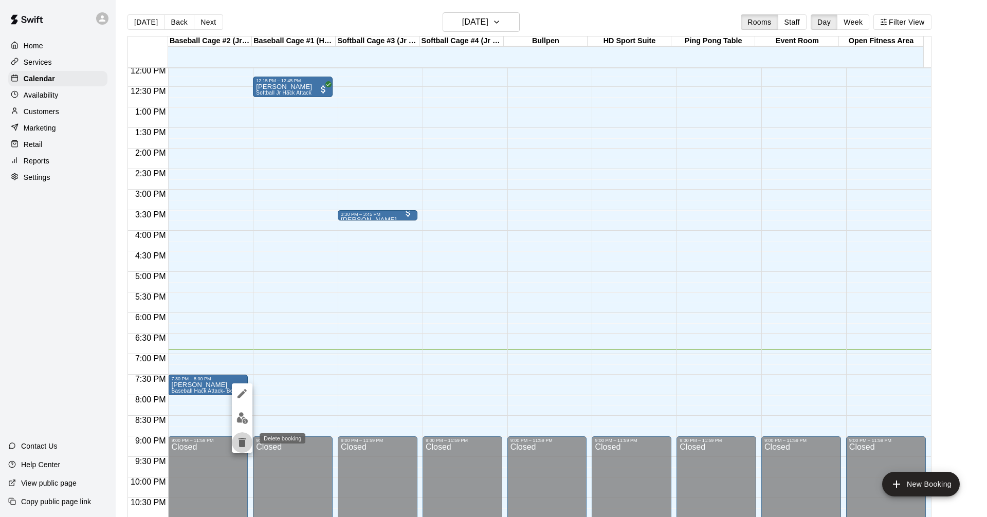
click at [240, 442] on icon "delete" at bounding box center [242, 442] width 7 height 9
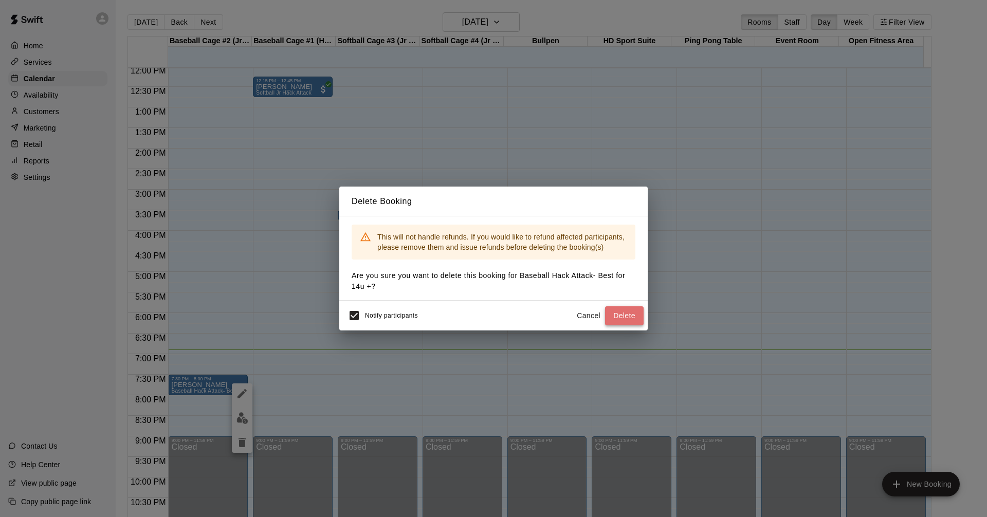
click at [622, 316] on button "Delete" at bounding box center [624, 315] width 39 height 19
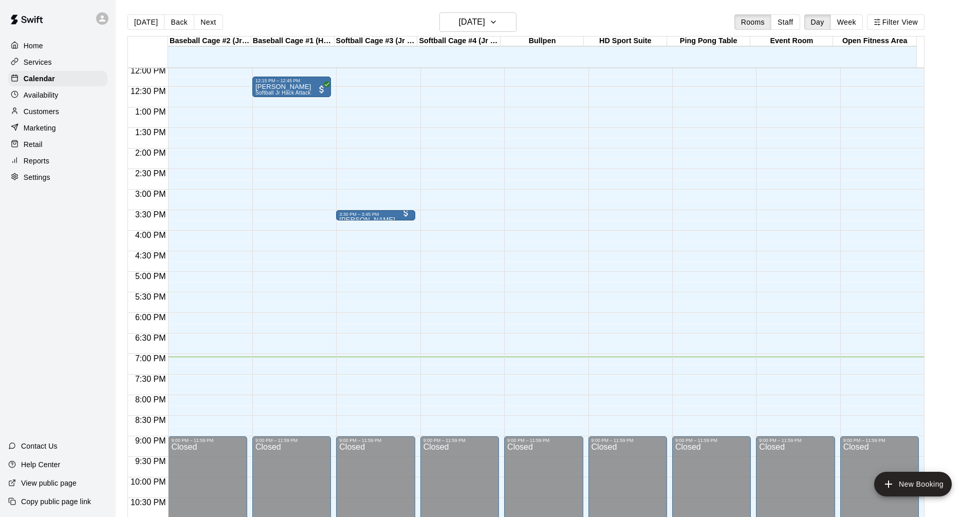
click at [285, 44] on div "Baseball Cage #1 (Hack Attack)" at bounding box center [292, 42] width 83 height 10
click at [262, 387] on div "12:00 AM – 10:00 AM Closed 12:15 PM – 12:45 PM [PERSON_NAME] Attack 9:00 PM – 1…" at bounding box center [291, 66] width 79 height 987
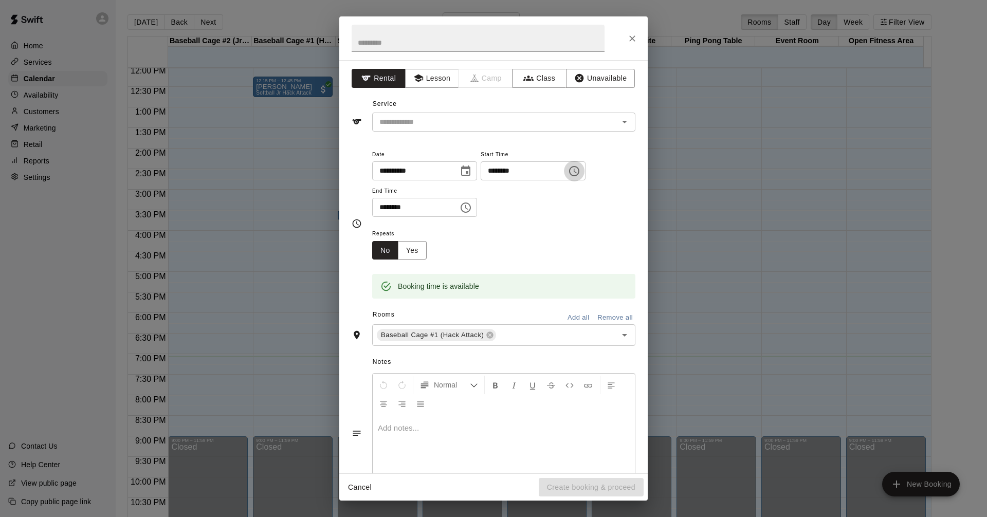
click at [580, 169] on icon "Choose time, selected time is 7:45 PM" at bounding box center [574, 171] width 12 height 12
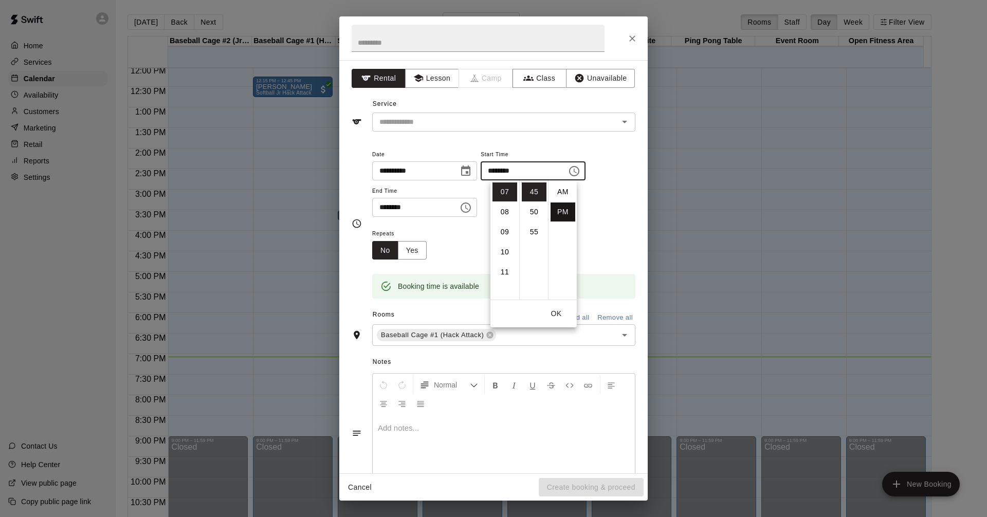
scroll to position [19, 0]
click at [504, 212] on li "08" at bounding box center [505, 212] width 25 height 19
click at [469, 208] on icon "Choose time, selected time is 8:15 PM" at bounding box center [466, 208] width 12 height 12
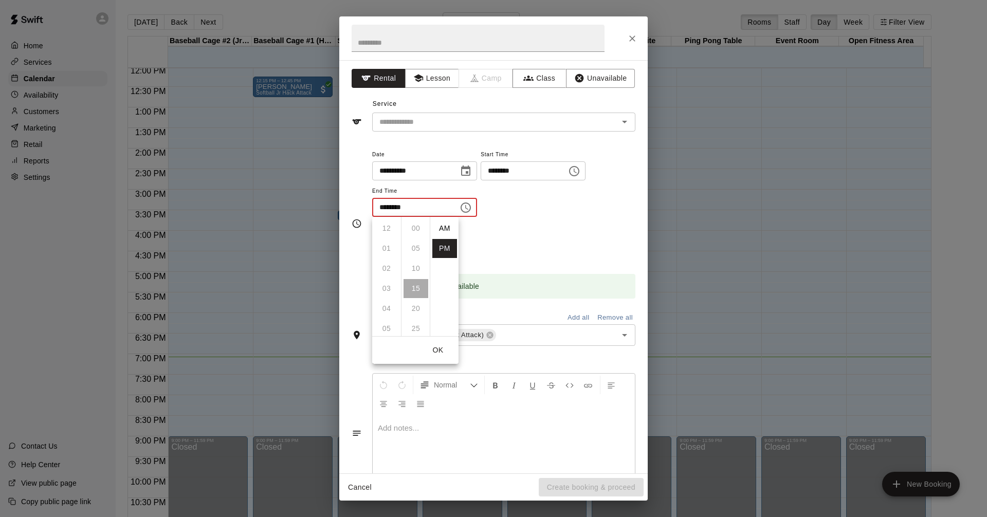
scroll to position [19, 0]
click at [512, 169] on input "********" at bounding box center [520, 170] width 79 height 19
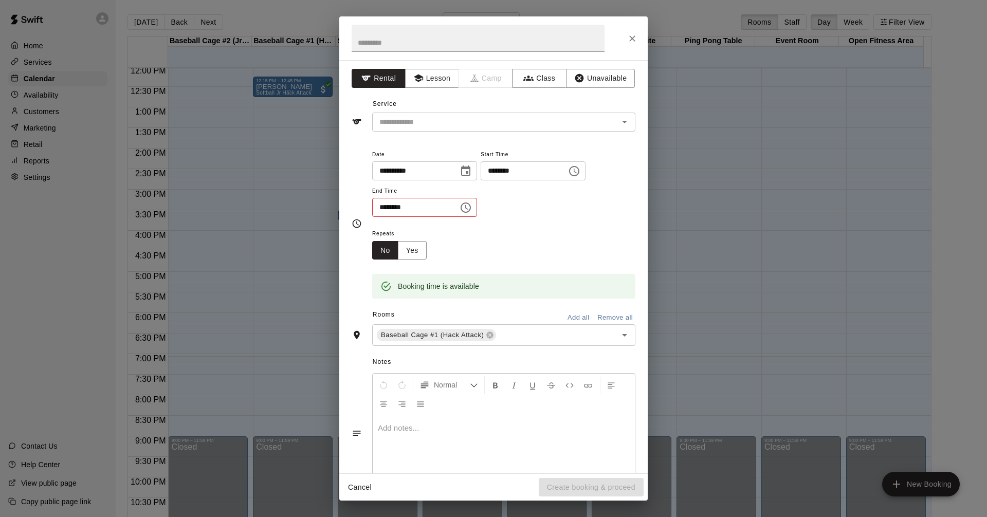
click at [542, 174] on input "********" at bounding box center [520, 170] width 79 height 19
click at [399, 206] on input "********" at bounding box center [411, 207] width 79 height 19
click at [516, 169] on input "********" at bounding box center [520, 170] width 79 height 19
type input "********"
click at [398, 209] on input "********" at bounding box center [411, 207] width 79 height 19
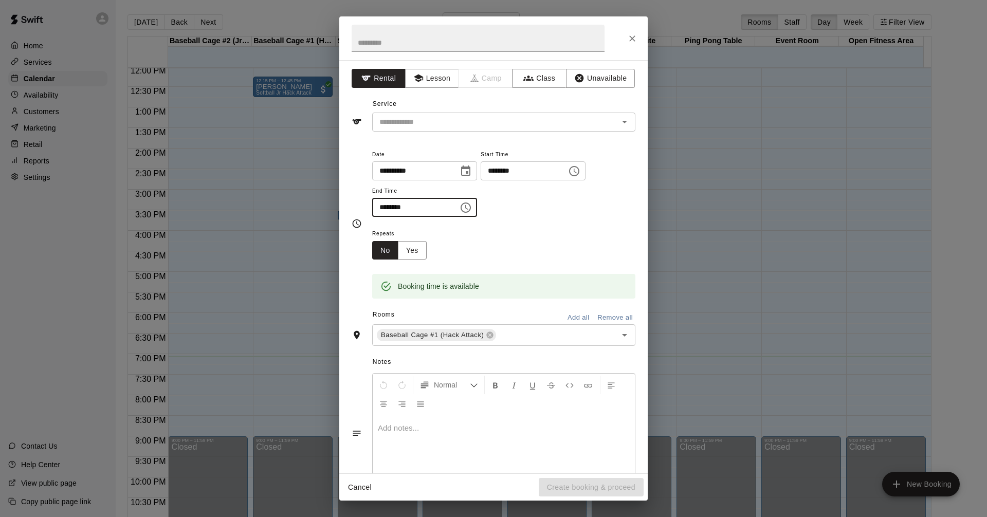
type input "********"
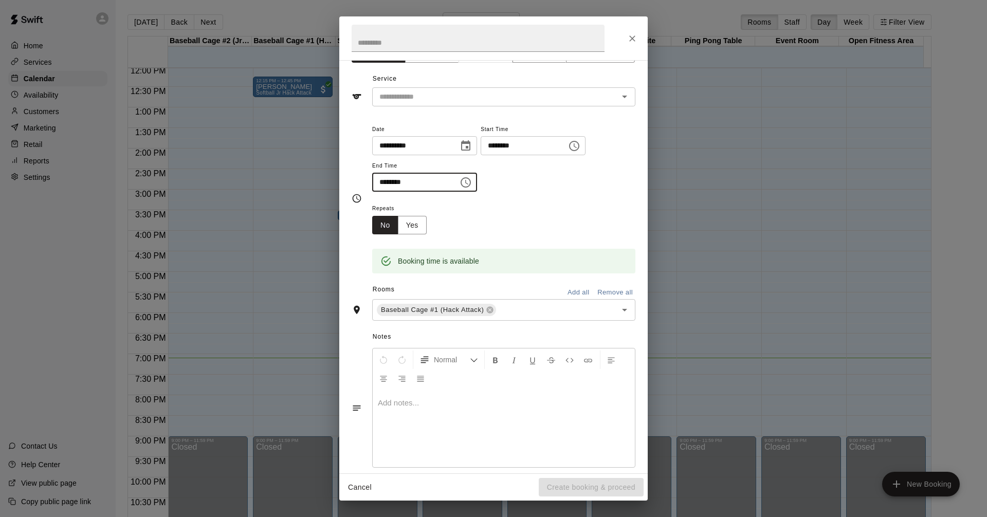
scroll to position [39, 0]
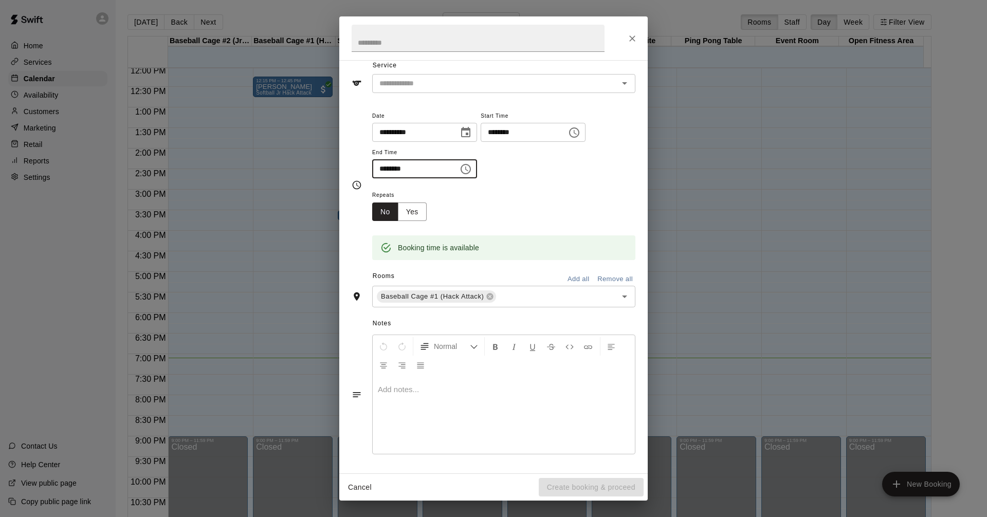
click at [462, 199] on div "Repeats No Yes" at bounding box center [503, 205] width 263 height 32
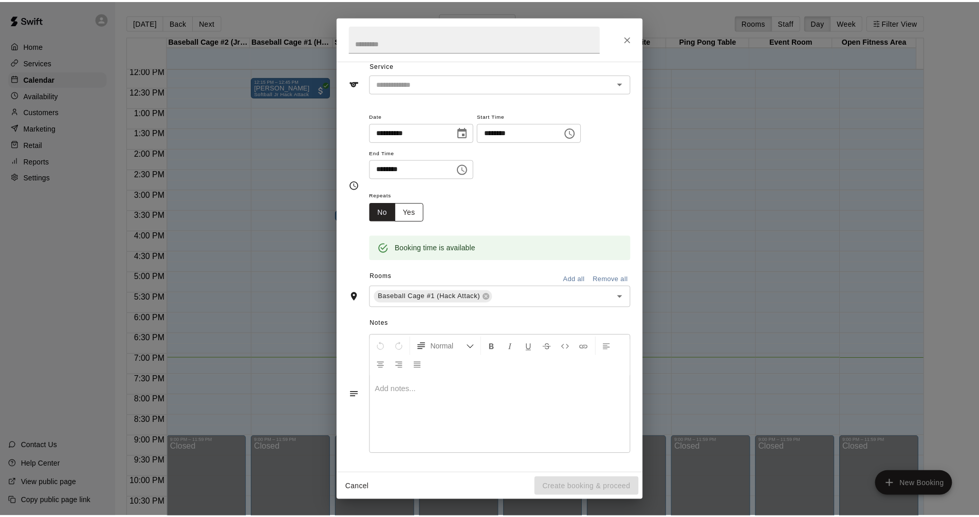
scroll to position [0, 0]
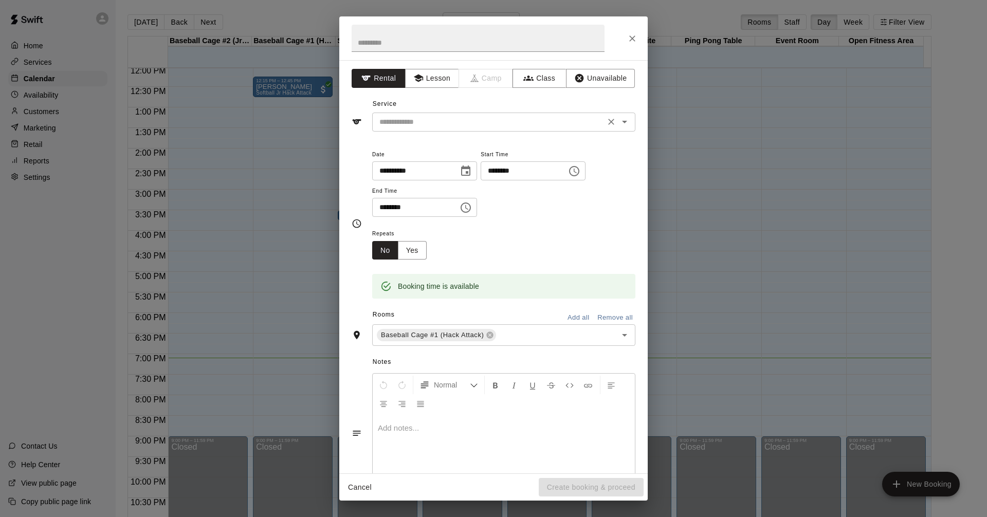
click at [622, 122] on icon "Open" at bounding box center [624, 122] width 5 height 3
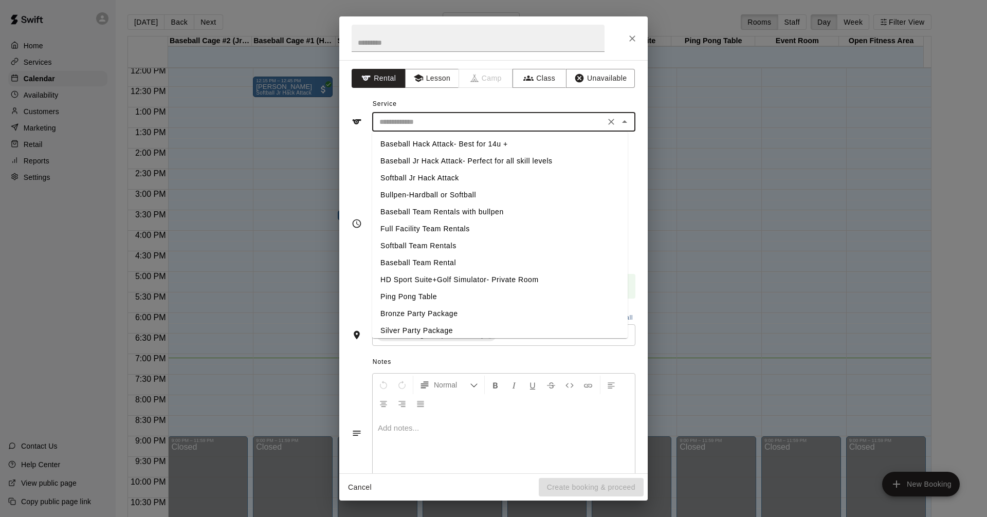
click at [470, 147] on li "Baseball Hack Attack- Best for 14u +" at bounding box center [500, 144] width 256 height 17
type input "**********"
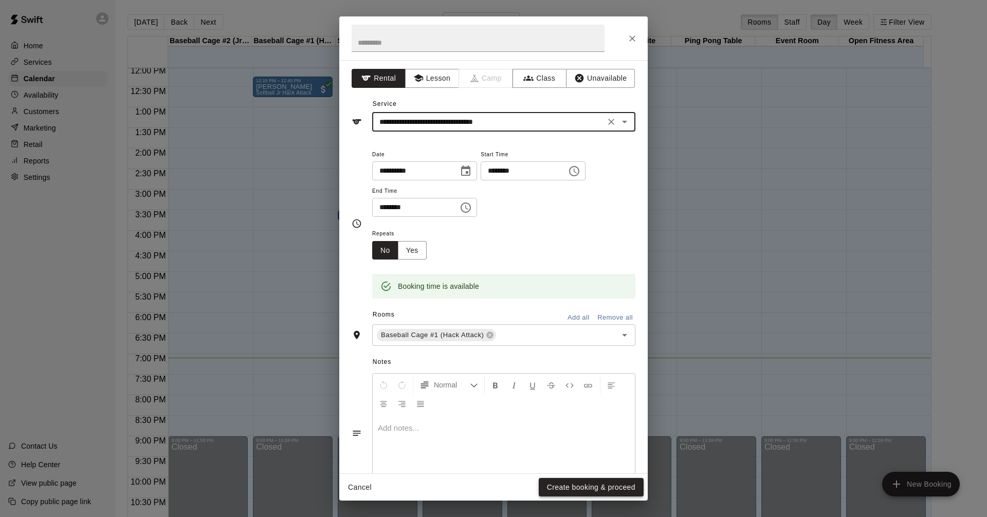
click at [591, 488] on button "Create booking & proceed" at bounding box center [591, 487] width 105 height 19
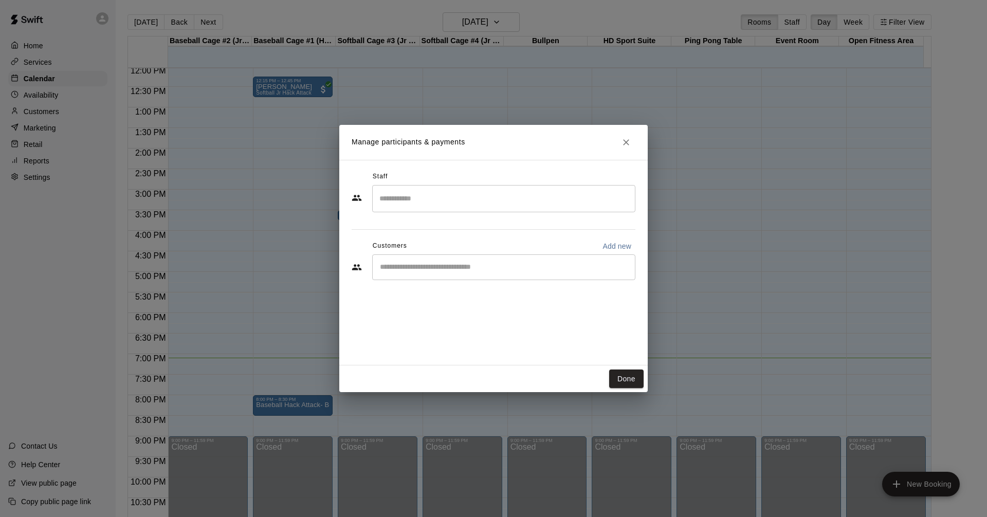
click at [403, 268] on input "Start typing to search customers..." at bounding box center [504, 267] width 254 height 10
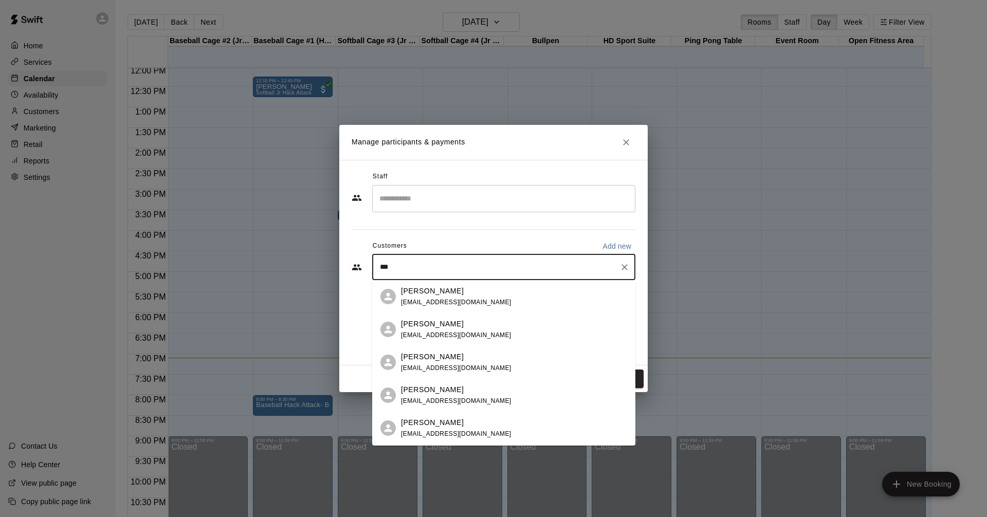
type input "****"
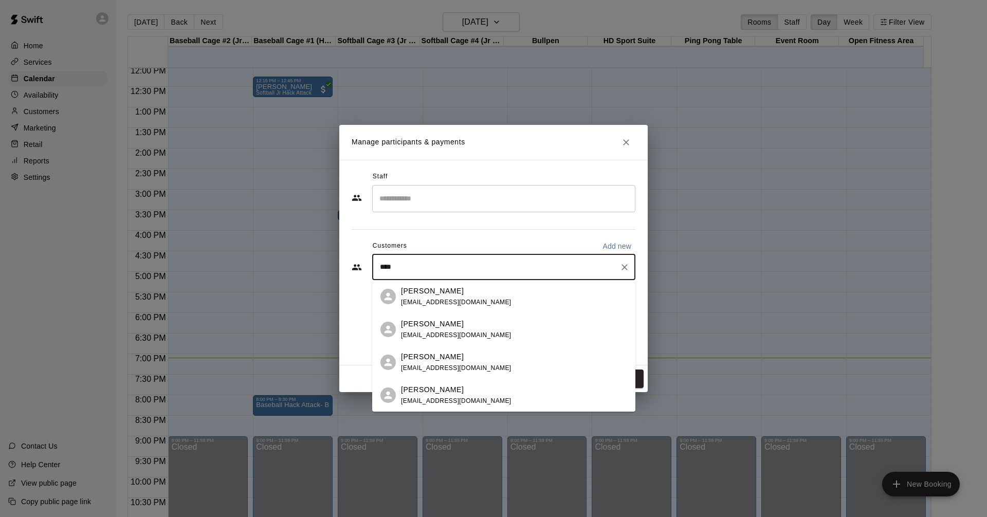
click at [423, 394] on p "[PERSON_NAME]" at bounding box center [432, 390] width 63 height 11
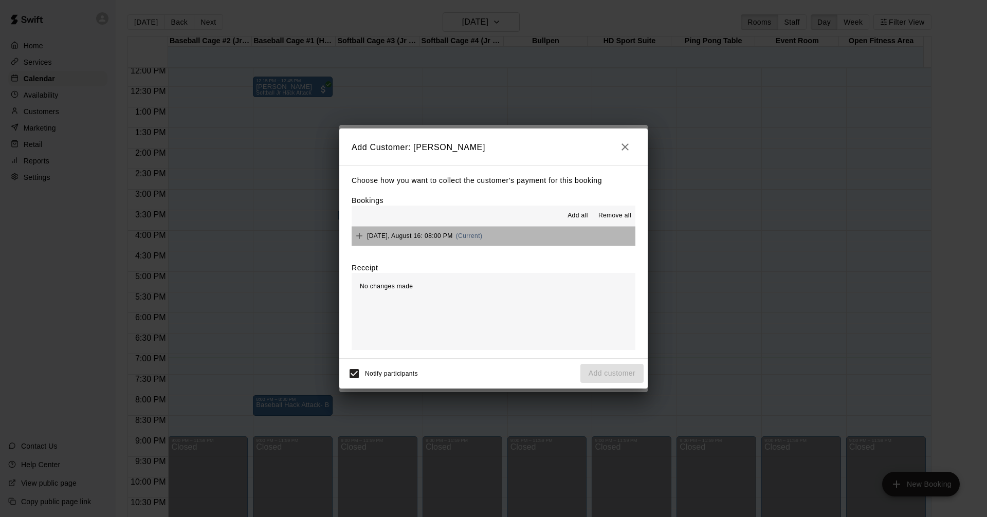
click at [500, 236] on button "[DATE], August 16: 08:00 PM (Current)" at bounding box center [494, 236] width 284 height 19
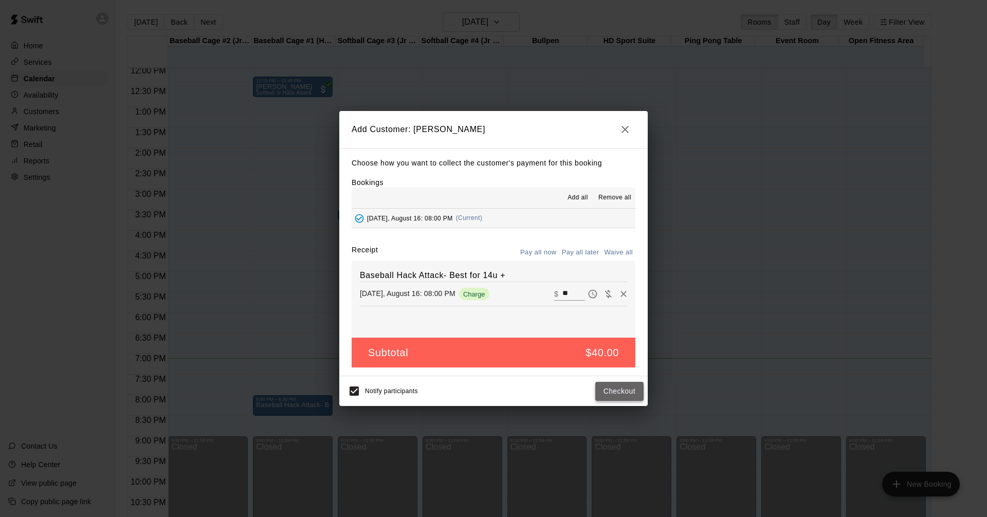
click at [615, 393] on button "Checkout" at bounding box center [619, 391] width 48 height 19
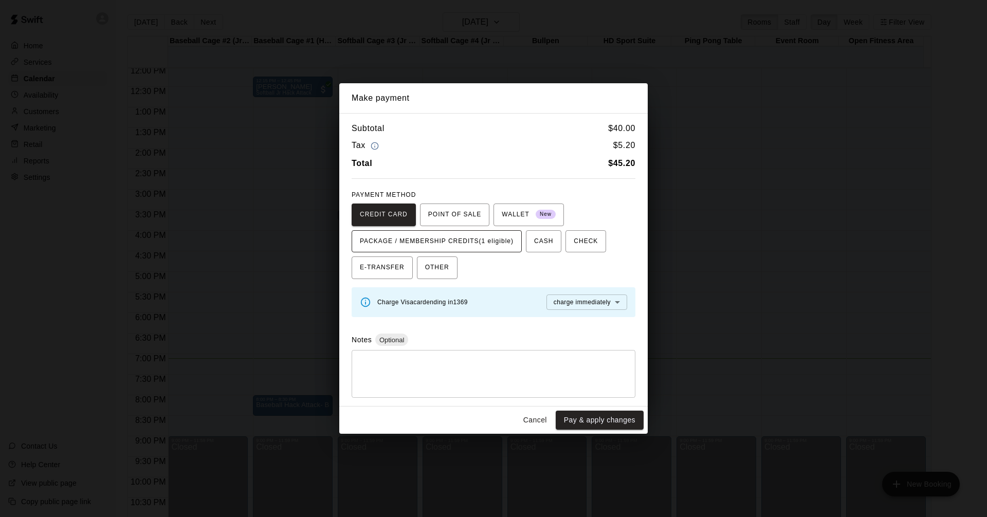
click at [433, 241] on span "PACKAGE / MEMBERSHIP CREDITS (1 eligible)" at bounding box center [437, 241] width 154 height 16
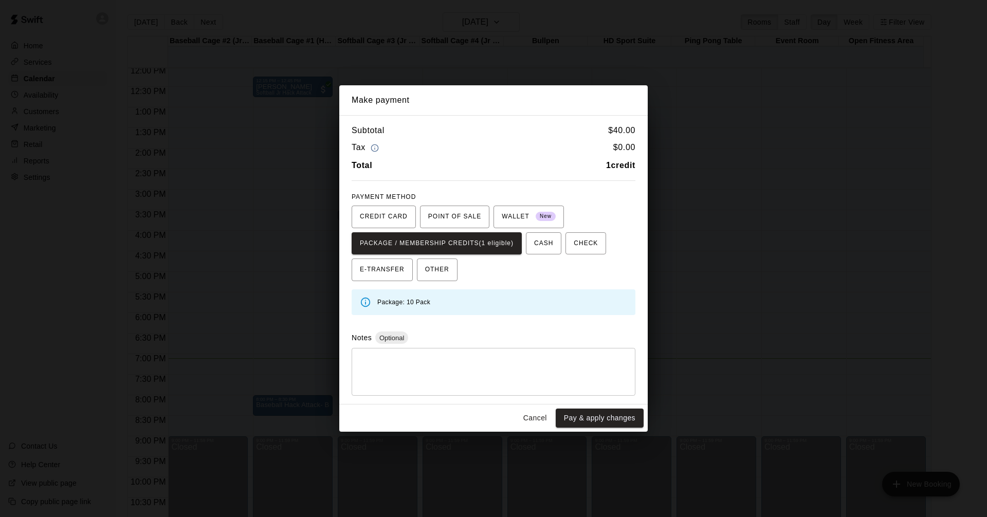
click at [363, 301] on icon at bounding box center [365, 302] width 11 height 11
click at [561, 312] on div "Package: 10 Pack" at bounding box center [494, 302] width 284 height 26
click at [534, 416] on button "Cancel" at bounding box center [535, 418] width 33 height 19
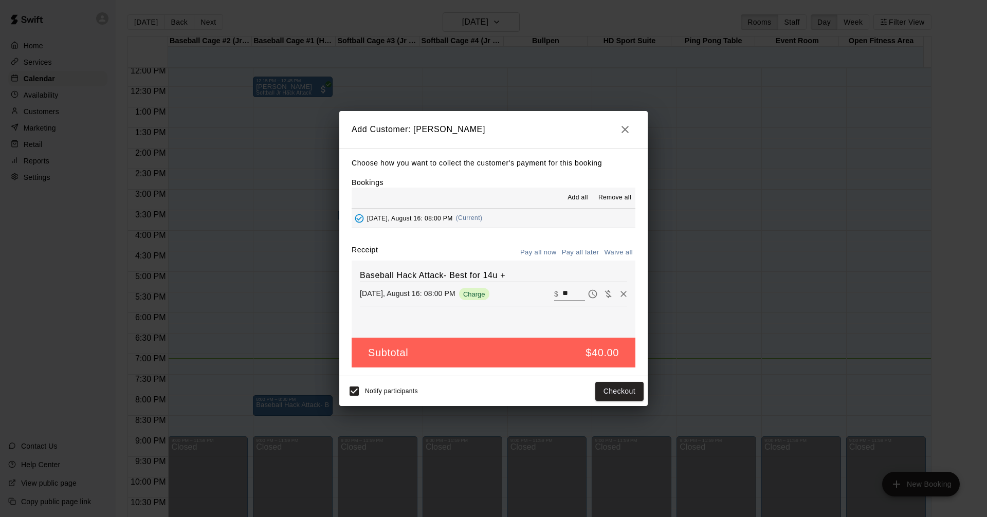
click at [626, 129] on icon "button" at bounding box center [625, 129] width 7 height 7
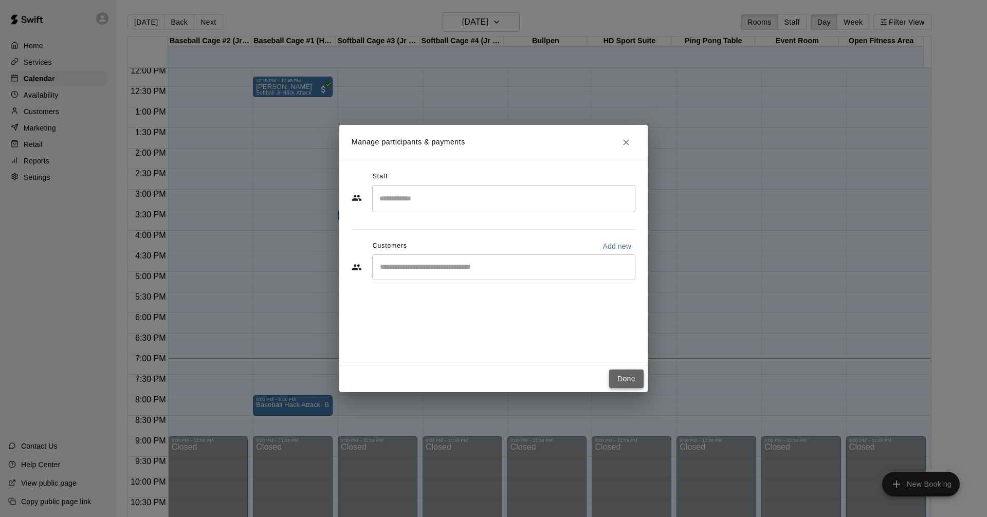
click at [631, 379] on button "Done" at bounding box center [626, 379] width 34 height 19
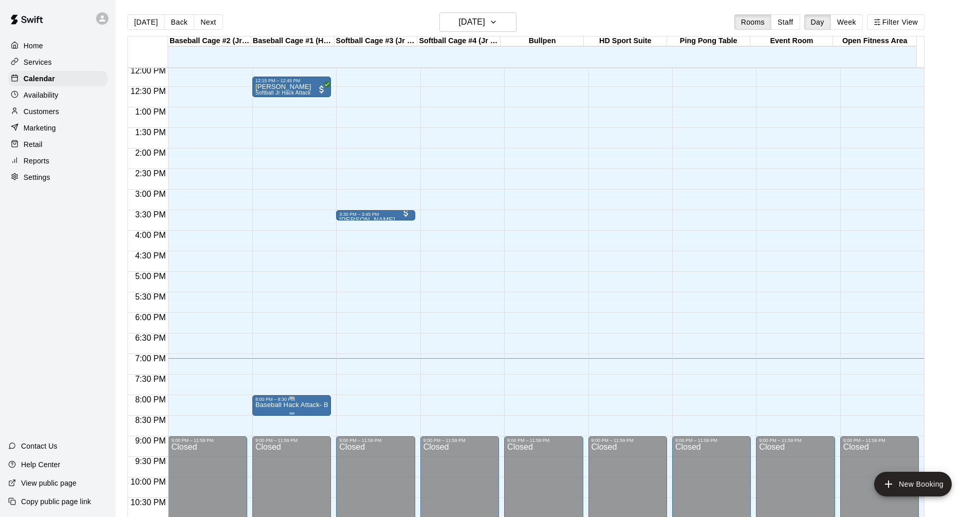
click at [297, 405] on p "Baseball Hack Attack- Best for 14u +" at bounding box center [292, 405] width 72 height 0
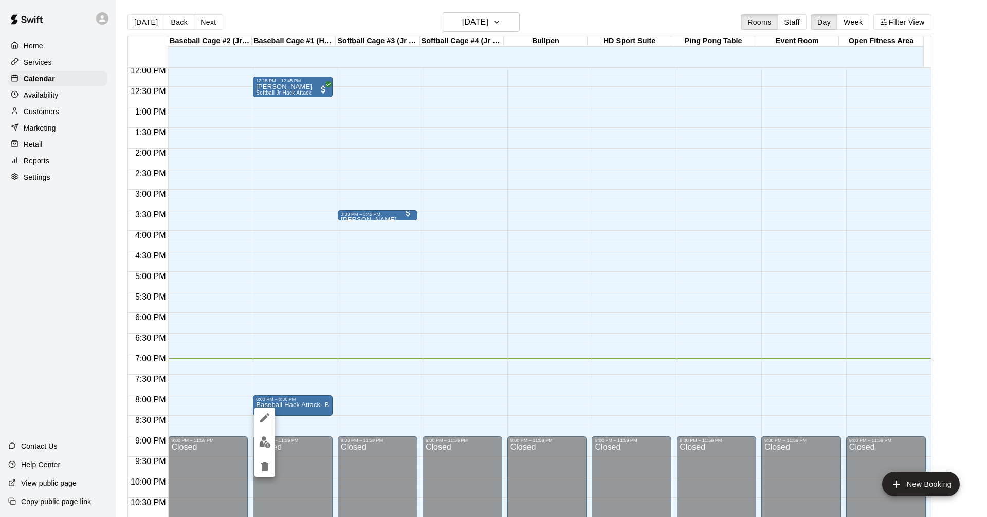
click at [35, 115] on div at bounding box center [493, 258] width 987 height 517
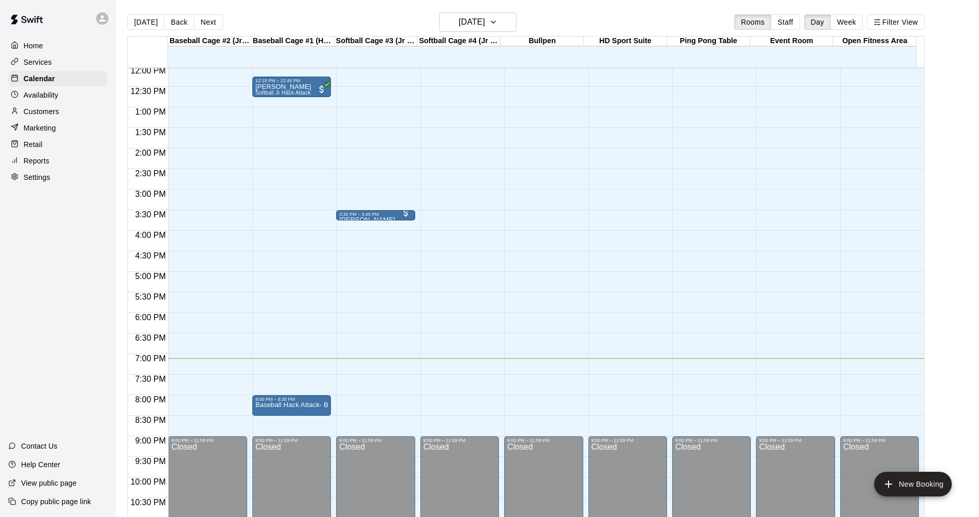
click at [45, 113] on p "Customers" at bounding box center [41, 111] width 35 height 10
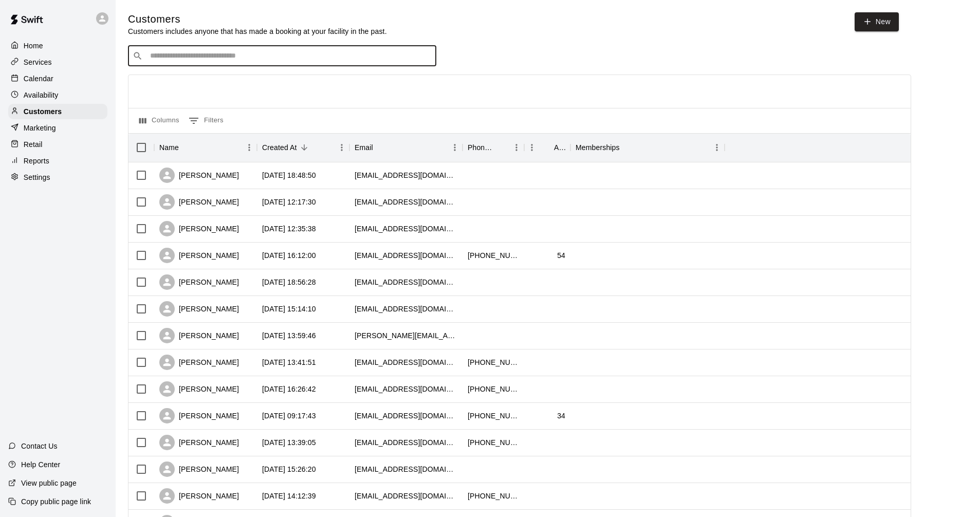
click at [204, 55] on input "Search customers by name or email" at bounding box center [289, 56] width 285 height 10
type input "**********"
click at [312, 82] on div "[PERSON_NAME] [EMAIL_ADDRESS][DOMAIN_NAME]" at bounding box center [292, 85] width 271 height 22
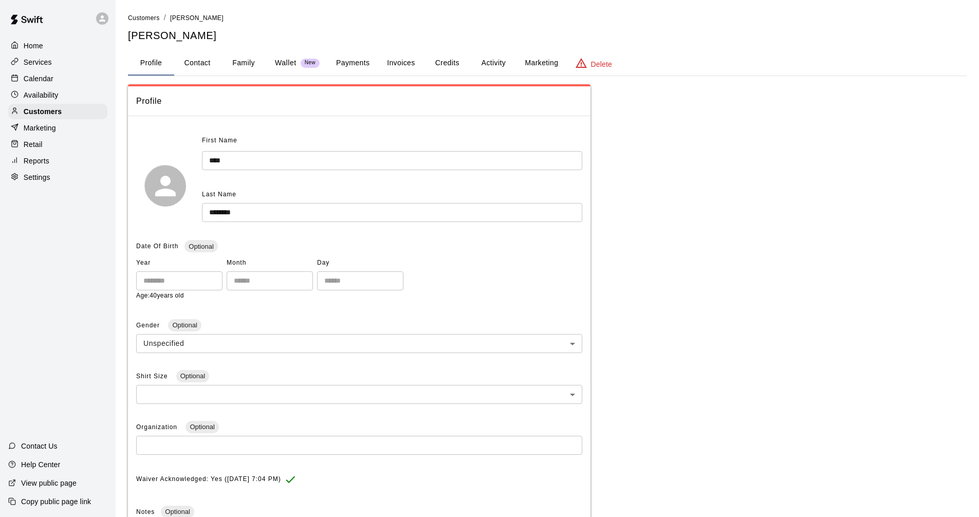
click at [288, 64] on p "Wallet" at bounding box center [286, 63] width 22 height 11
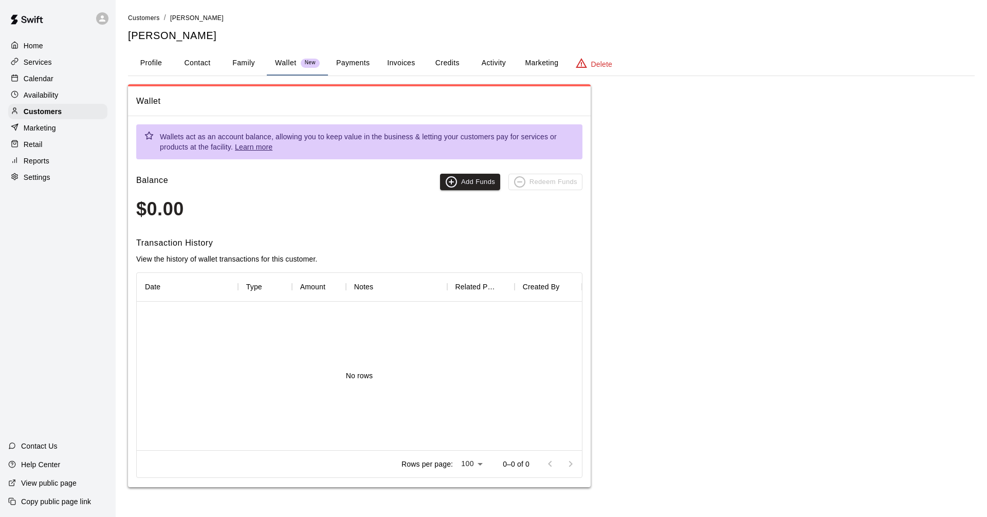
click at [355, 64] on button "Payments" at bounding box center [353, 63] width 50 height 25
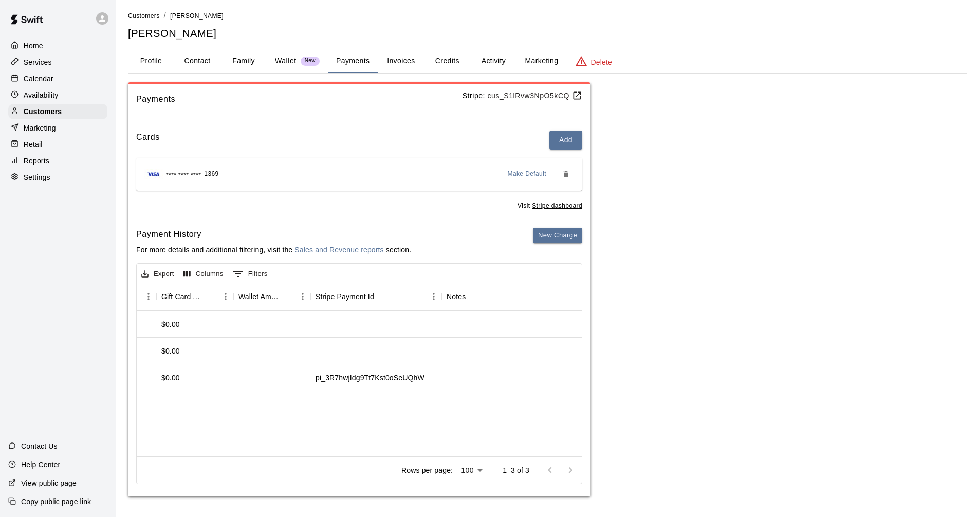
scroll to position [0, 884]
click at [397, 63] on button "Invoices" at bounding box center [401, 61] width 46 height 25
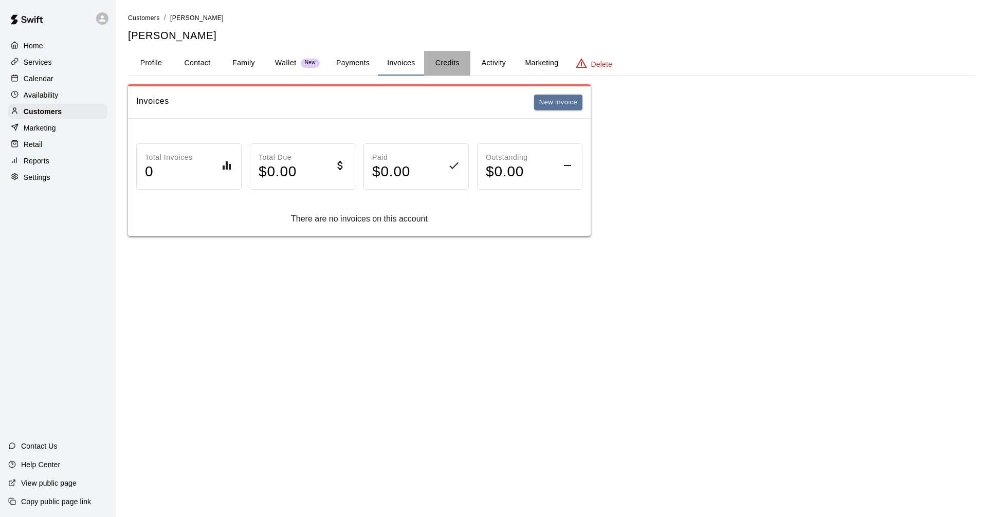
click at [454, 60] on button "Credits" at bounding box center [447, 63] width 46 height 25
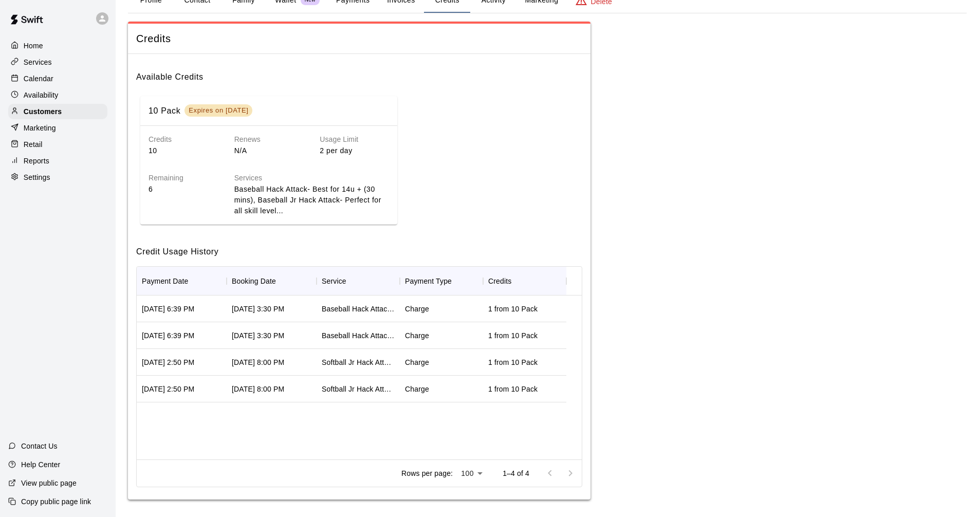
scroll to position [66, 0]
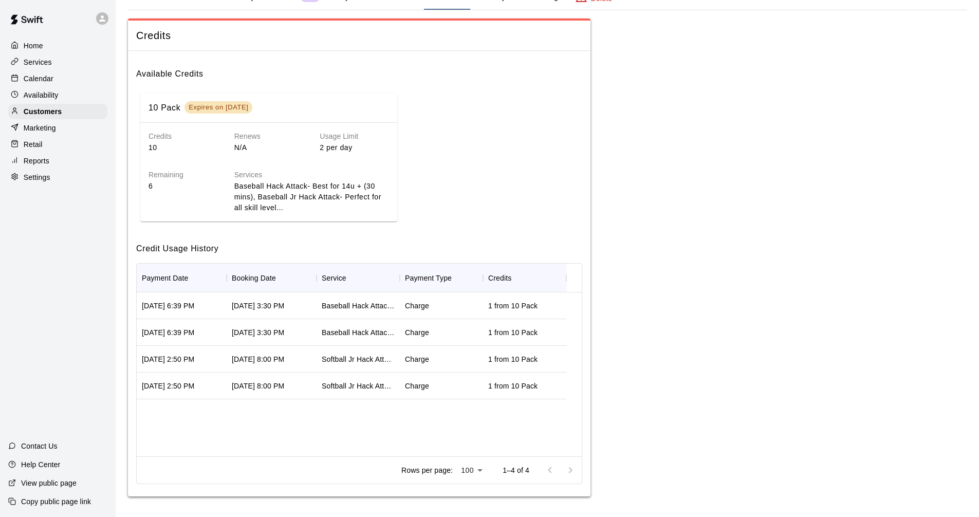
click at [43, 79] on p "Calendar" at bounding box center [39, 79] width 30 height 10
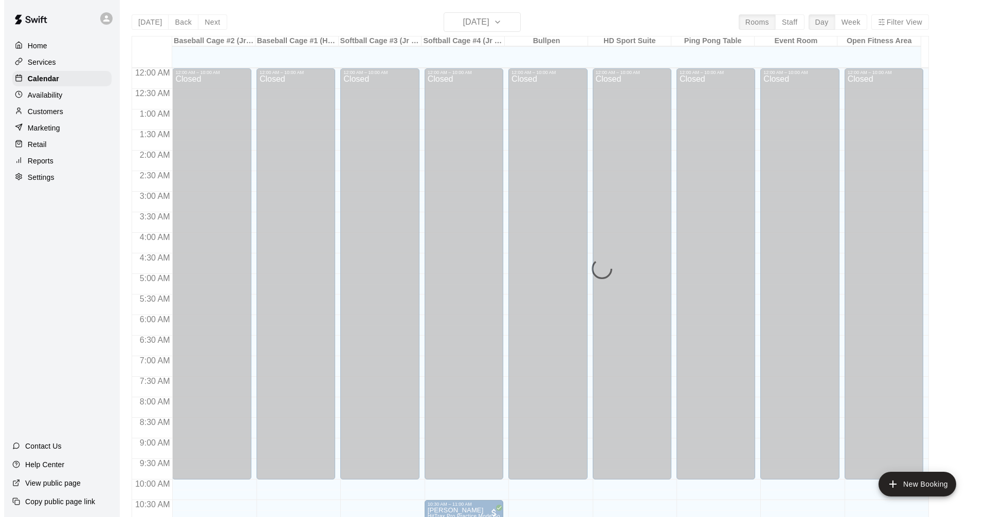
scroll to position [496, 0]
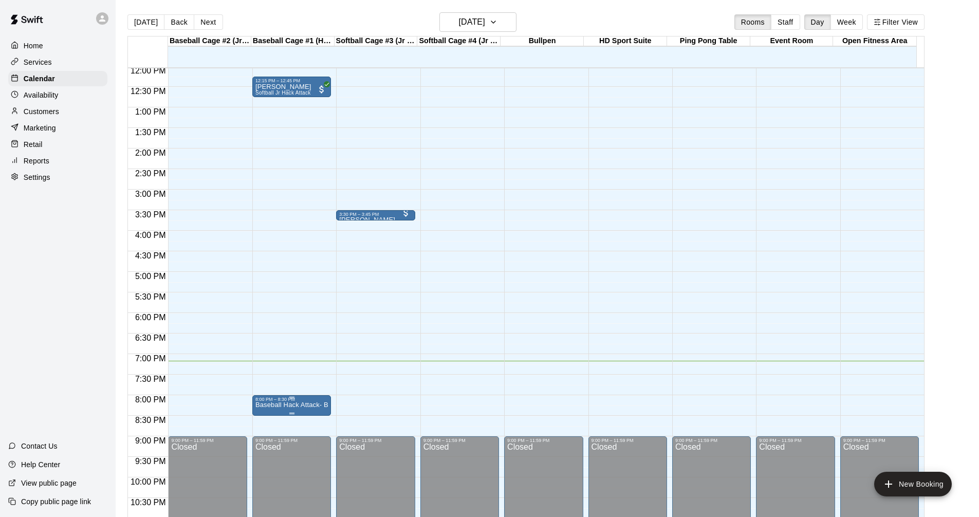
click at [289, 405] on p "Baseball Hack Attack- Best for 14u +" at bounding box center [292, 405] width 72 height 0
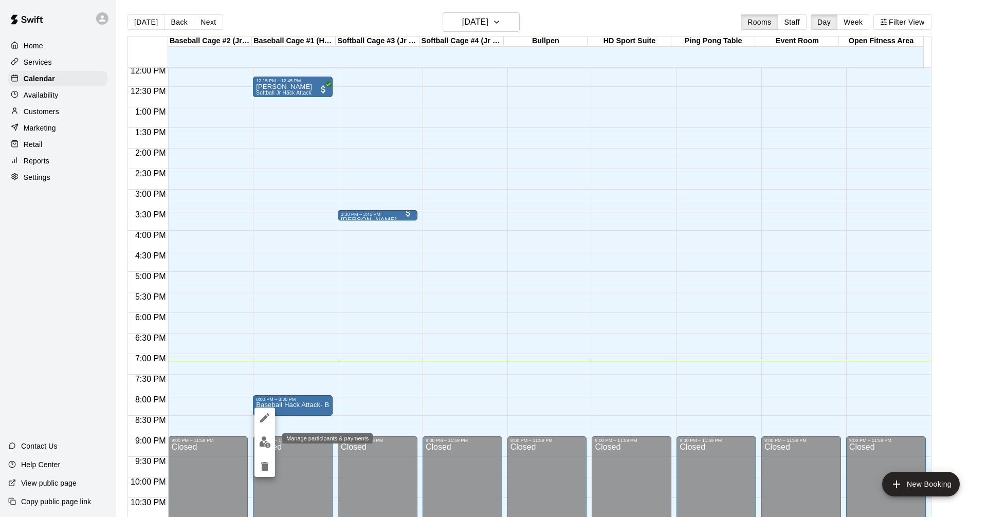
click at [266, 443] on img "edit" at bounding box center [265, 442] width 12 height 12
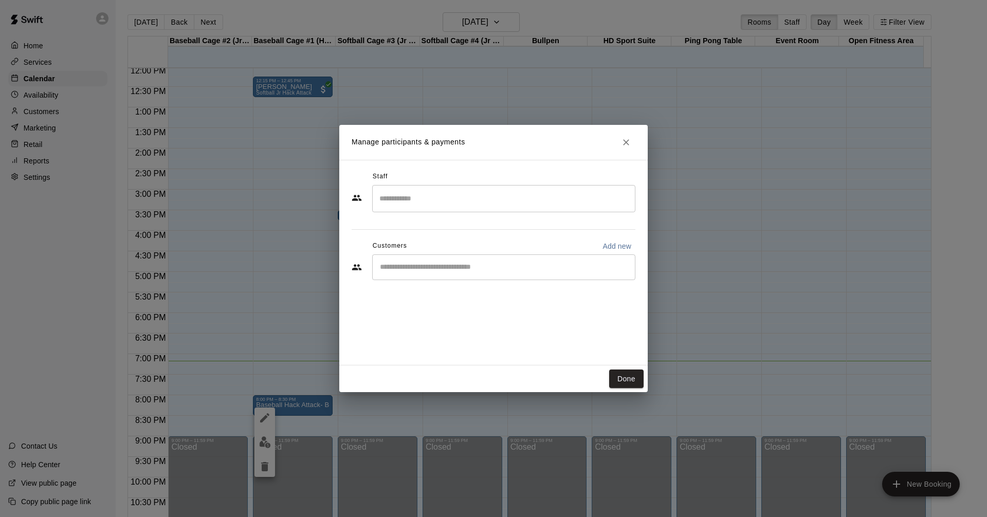
click at [287, 373] on div "Manage participants & payments Staff ​ Customers Add new ​ Done" at bounding box center [493, 258] width 987 height 517
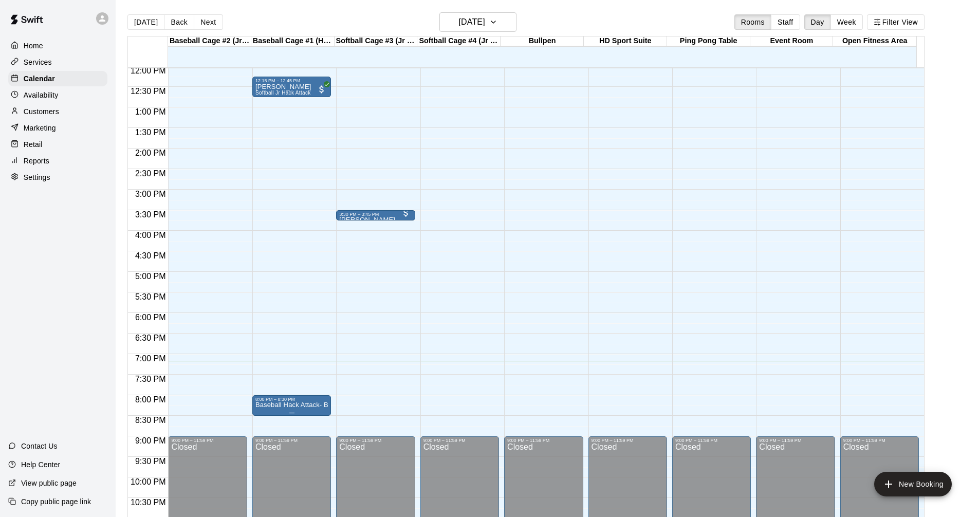
click at [291, 405] on p "Baseball Hack Attack- Best for 14u +" at bounding box center [292, 405] width 72 height 0
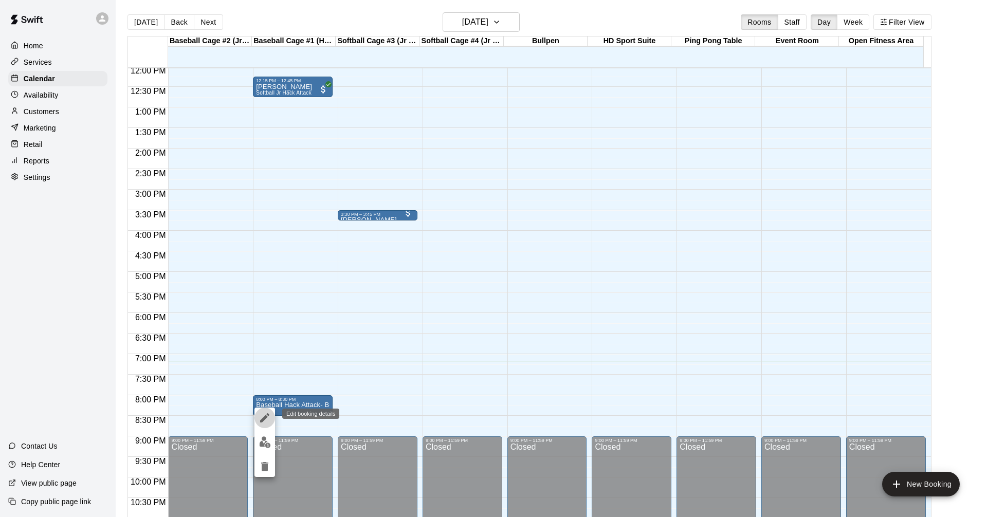
click at [265, 418] on icon "edit" at bounding box center [264, 417] width 9 height 9
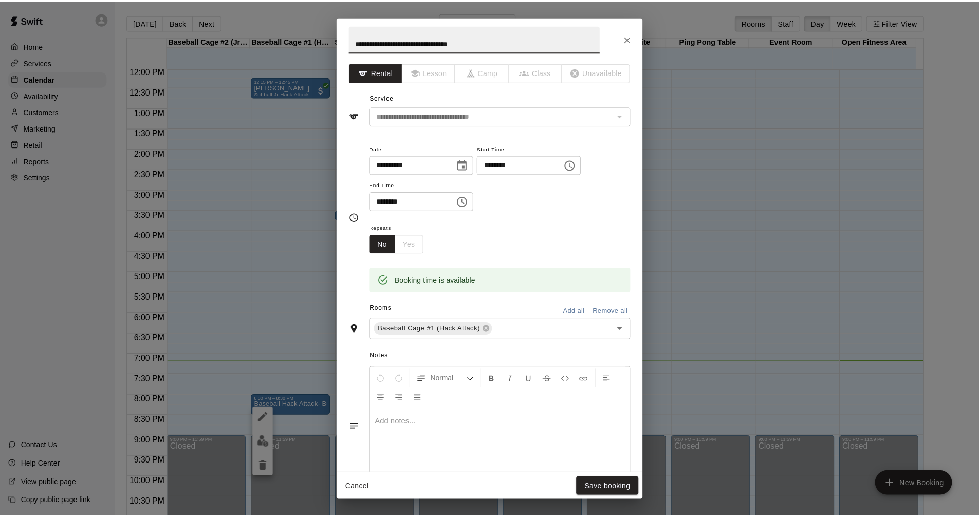
scroll to position [0, 0]
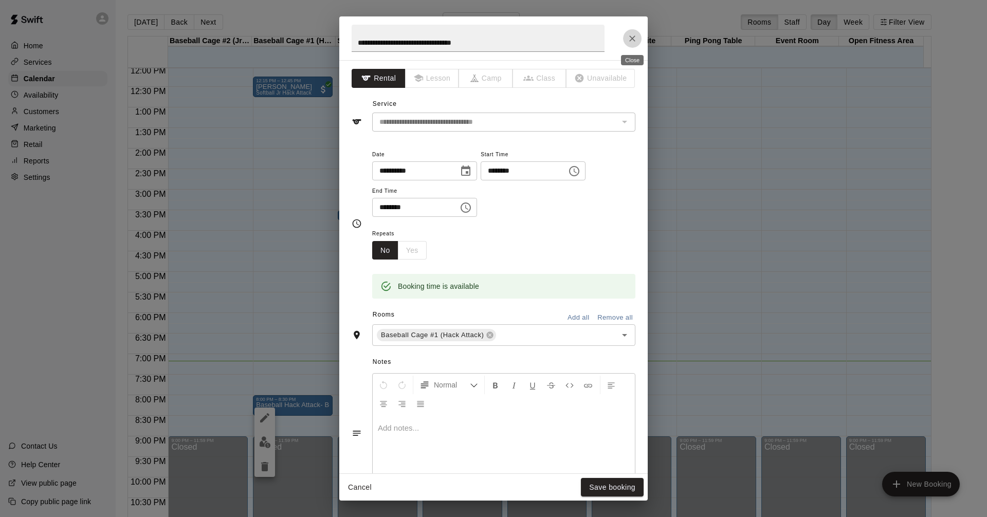
click at [632, 39] on icon "Close" at bounding box center [632, 38] width 6 height 6
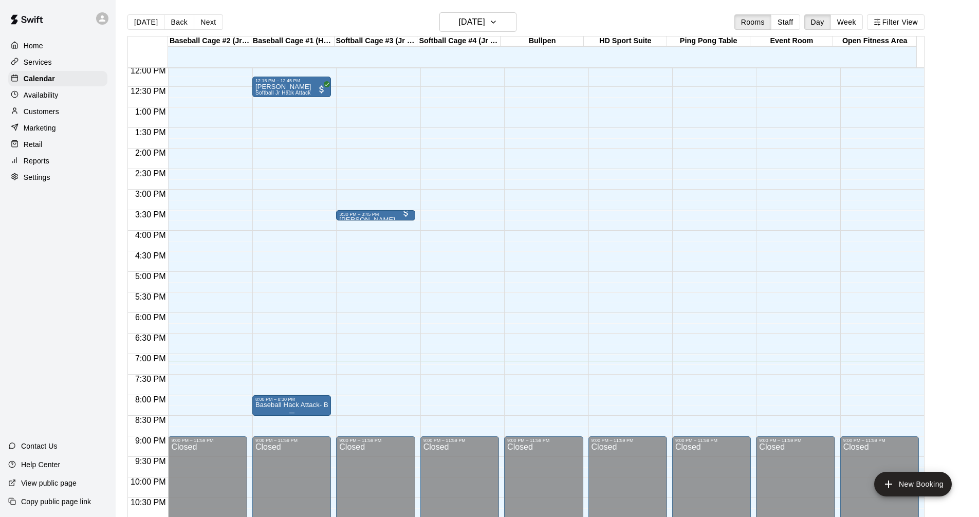
click at [275, 405] on p "Baseball Hack Attack- Best for 14u +" at bounding box center [292, 405] width 72 height 0
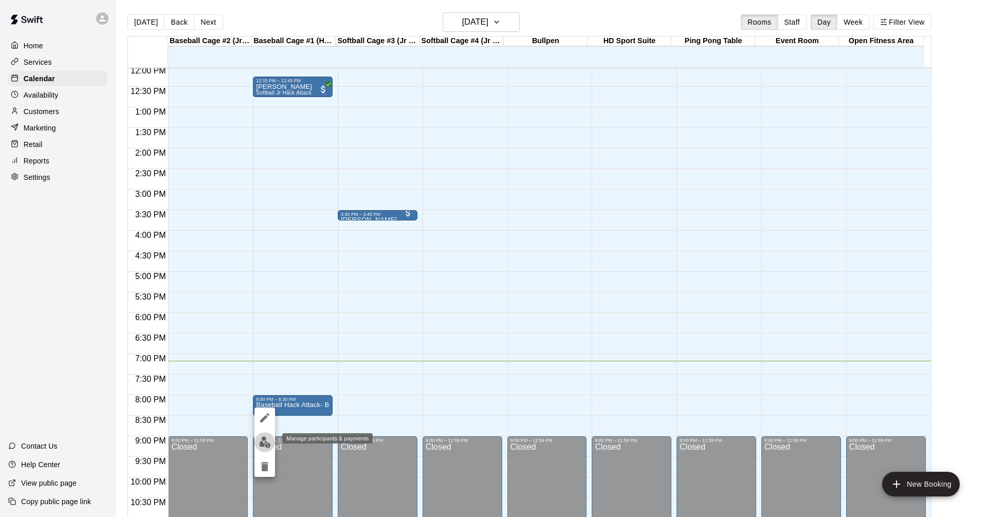
click at [265, 441] on img "edit" at bounding box center [265, 442] width 12 height 12
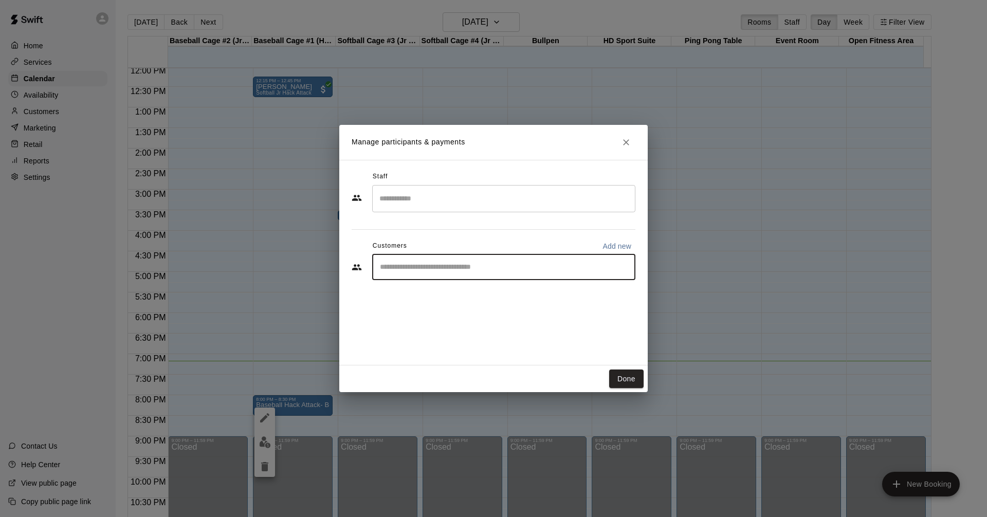
click at [397, 271] on input "Start typing to search customers..." at bounding box center [504, 267] width 254 height 10
type input "****"
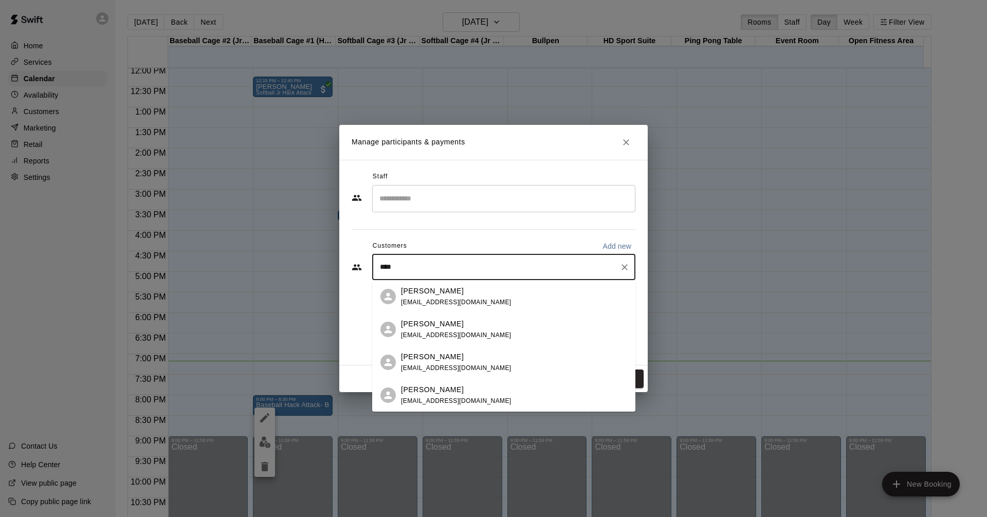
click at [438, 396] on div "[PERSON_NAME] [EMAIL_ADDRESS][DOMAIN_NAME]" at bounding box center [456, 396] width 111 height 22
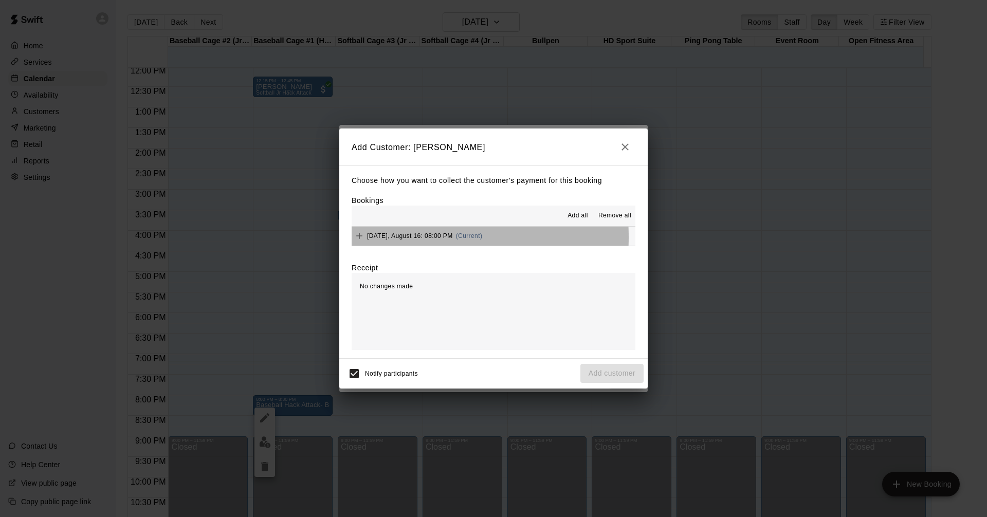
click at [390, 238] on span "[DATE], August 16: 08:00 PM" at bounding box center [410, 235] width 86 height 7
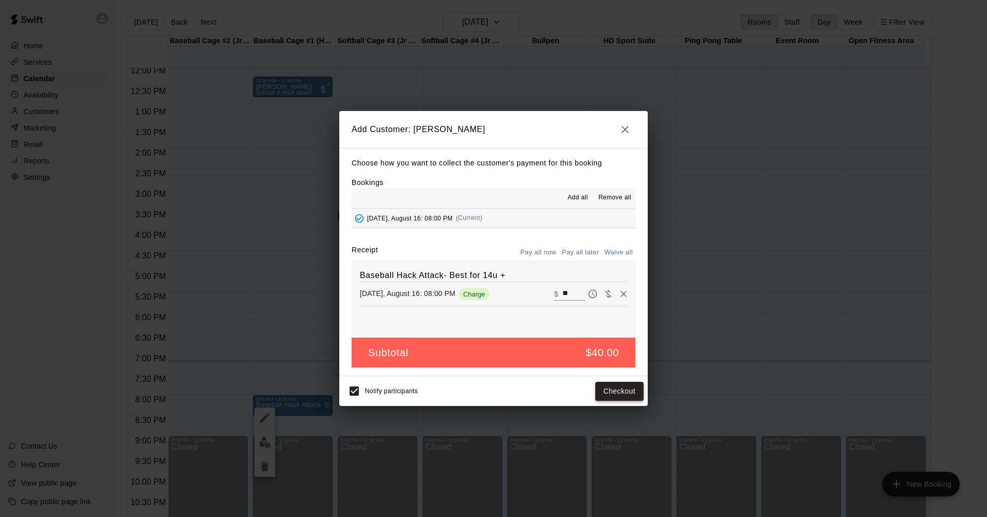
click at [608, 392] on button "Checkout" at bounding box center [619, 391] width 48 height 19
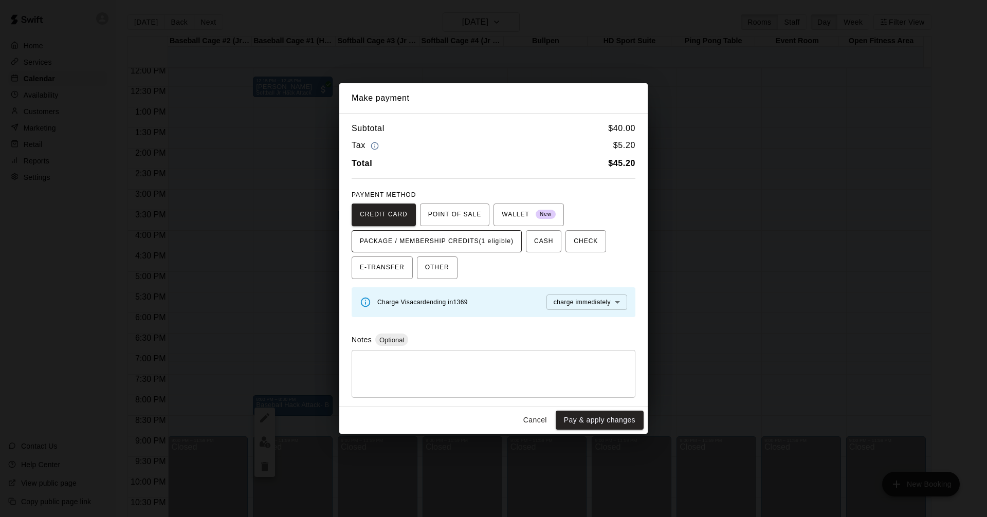
click at [480, 243] on span "PACKAGE / MEMBERSHIP CREDITS (1 eligible)" at bounding box center [437, 241] width 154 height 16
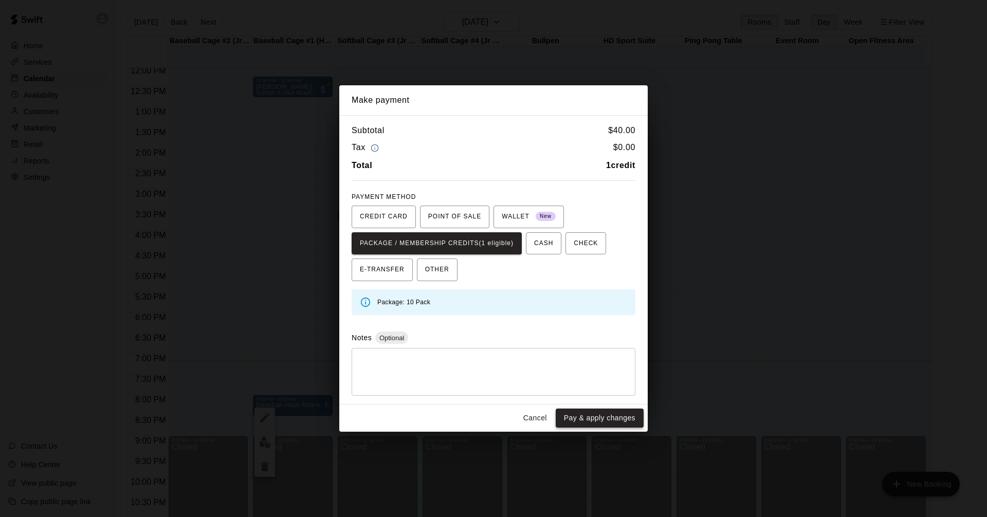
click at [592, 416] on button "Pay & apply changes" at bounding box center [600, 418] width 88 height 19
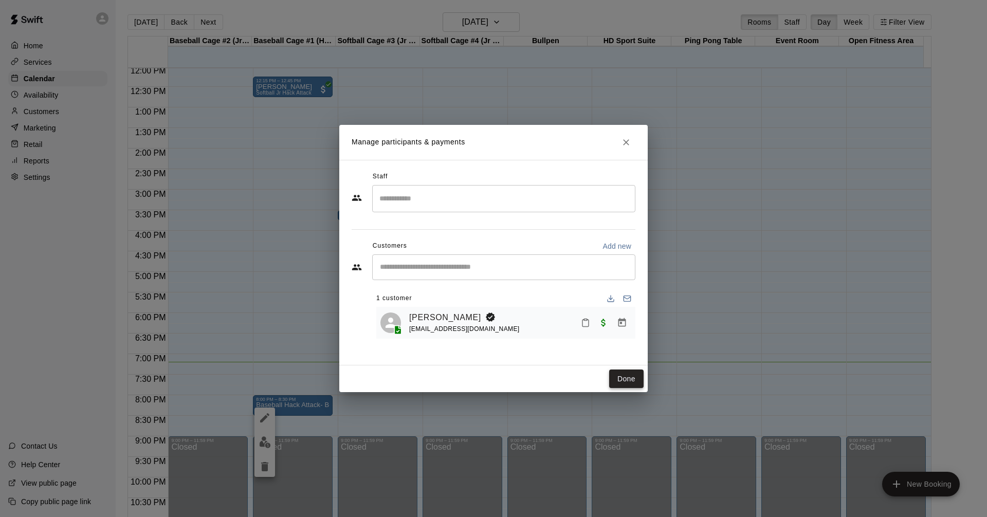
click at [623, 378] on button "Done" at bounding box center [626, 379] width 34 height 19
